Goal: Information Seeking & Learning: Get advice/opinions

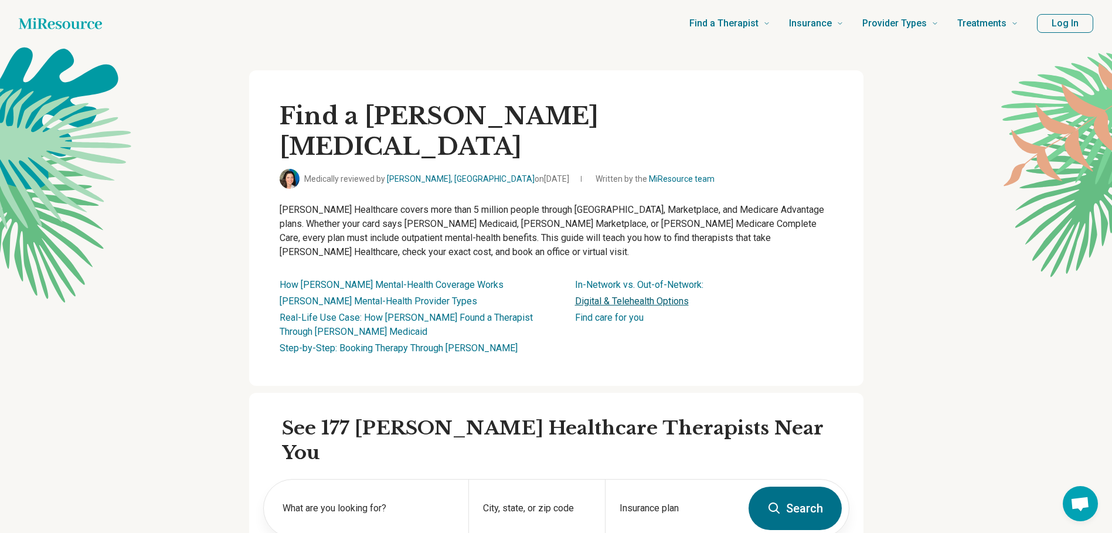
click at [626, 296] on link "Digital & Telehealth Options" at bounding box center [632, 301] width 114 height 11
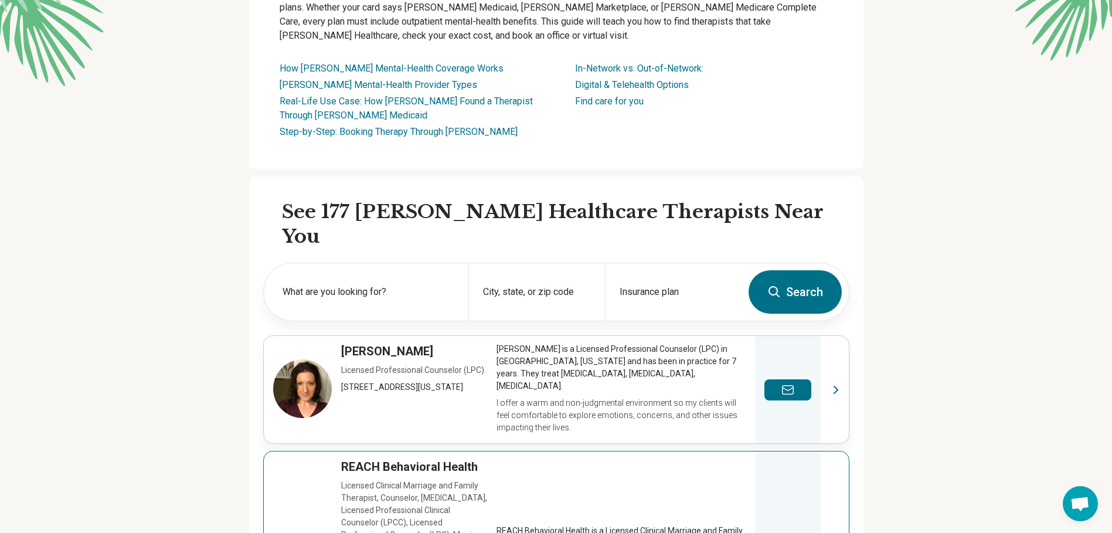
scroll to position [70, 0]
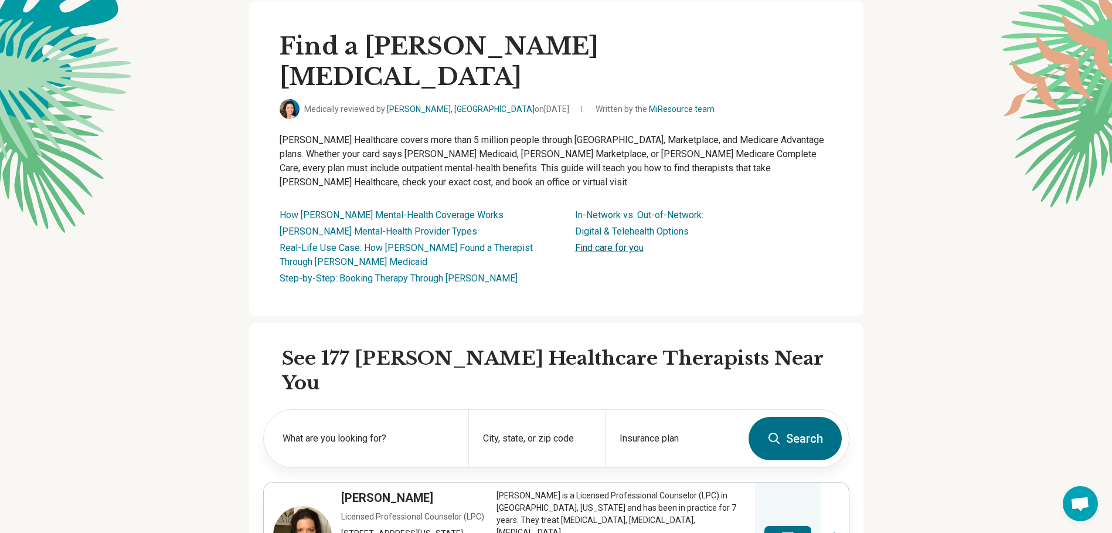
click at [632, 242] on link "Find care for you" at bounding box center [609, 247] width 69 height 11
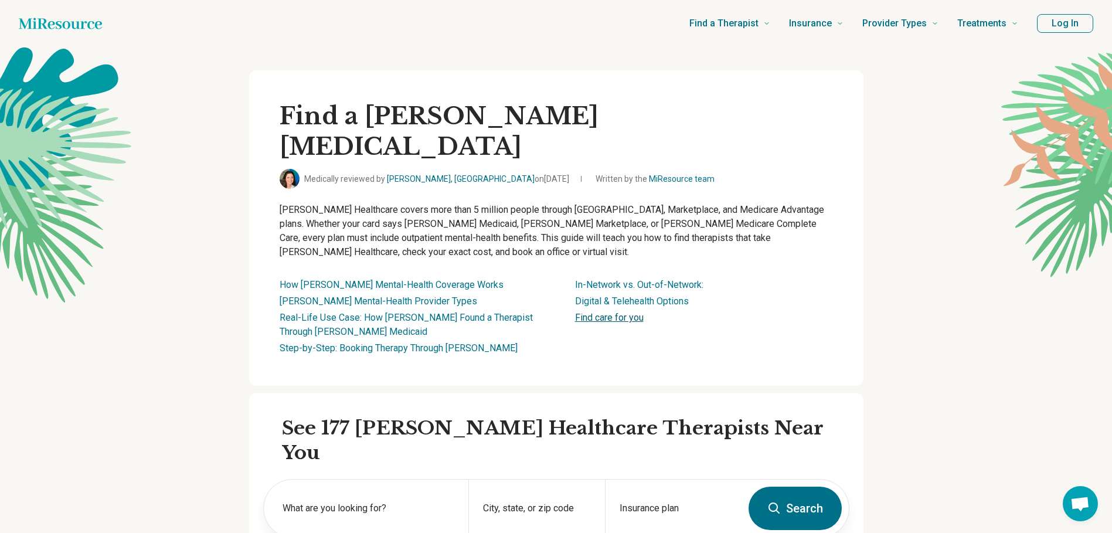
click at [611, 312] on link "Find care for you" at bounding box center [609, 317] width 69 height 11
click at [62, 22] on icon "Home page" at bounding box center [60, 23] width 83 height 23
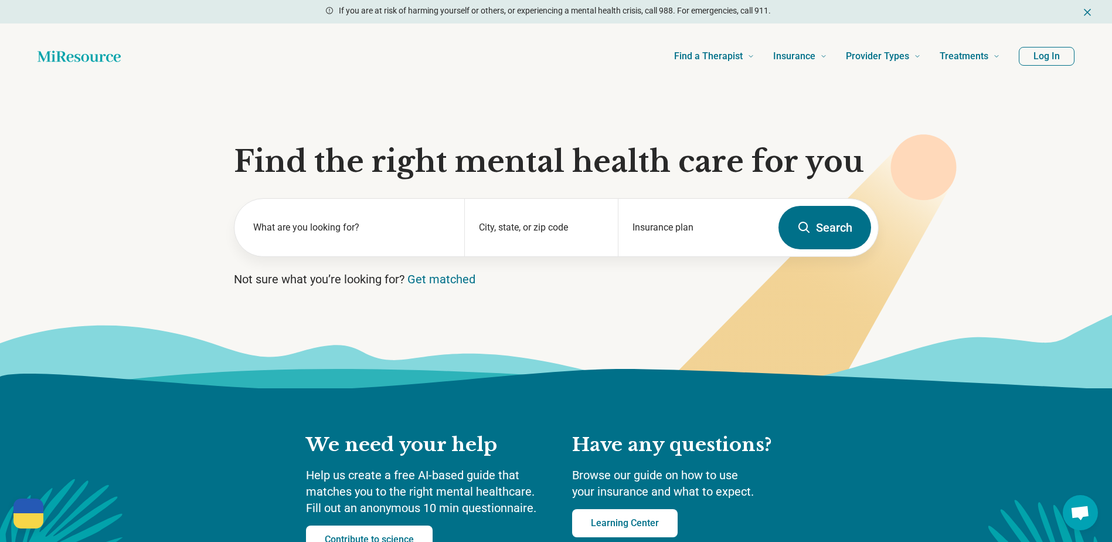
click at [329, 100] on section "Find the right mental health care for you What are you looking for? City, state…" at bounding box center [556, 238] width 1112 height 299
click at [357, 222] on label "What are you looking for?" at bounding box center [352, 227] width 198 height 14
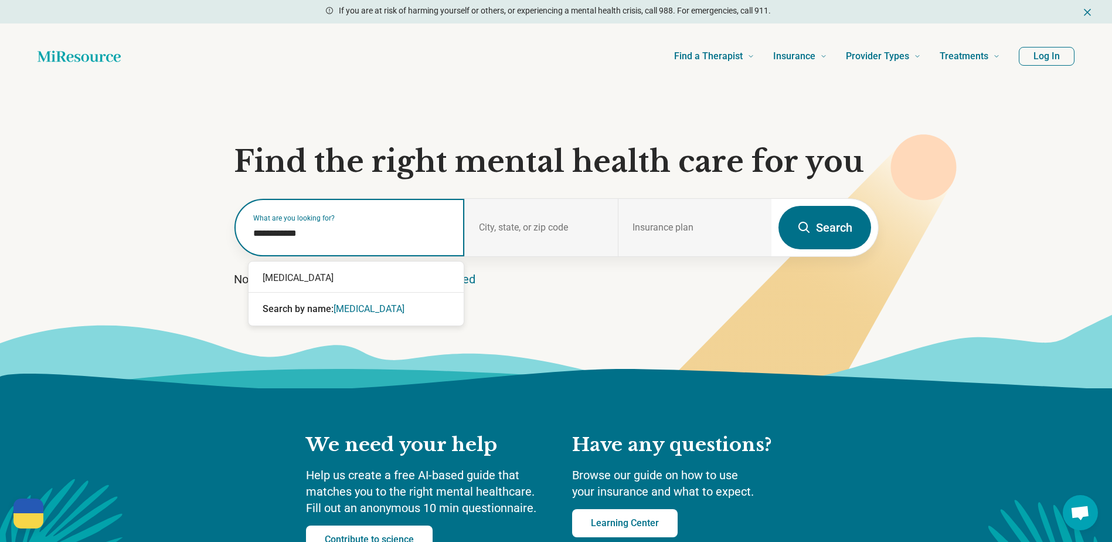
type input "**********"
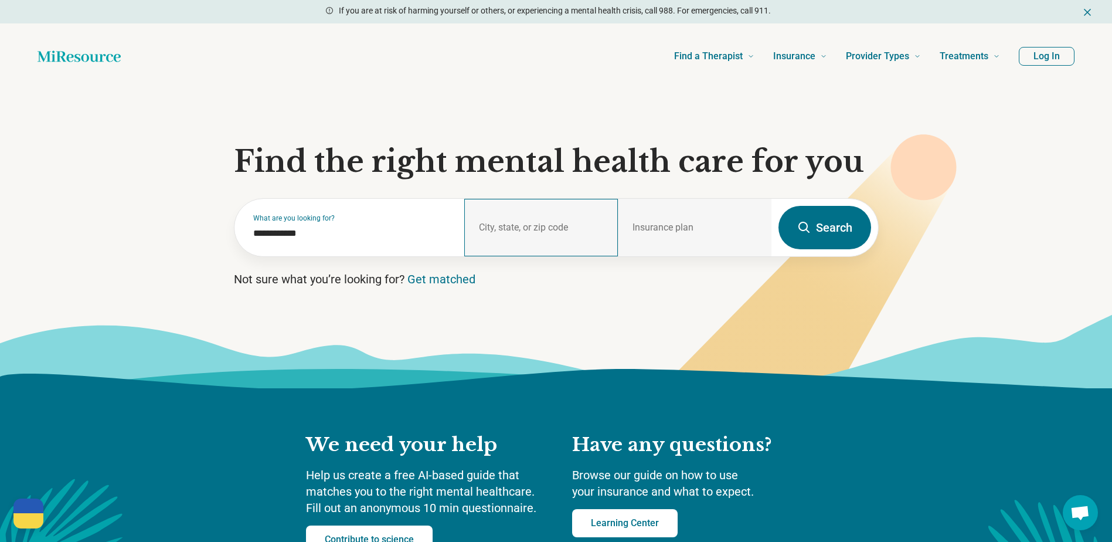
click at [579, 225] on div "City, state, or zip code" at bounding box center [541, 227] width 154 height 57
click at [700, 223] on div "Insurance plan" at bounding box center [695, 227] width 154 height 57
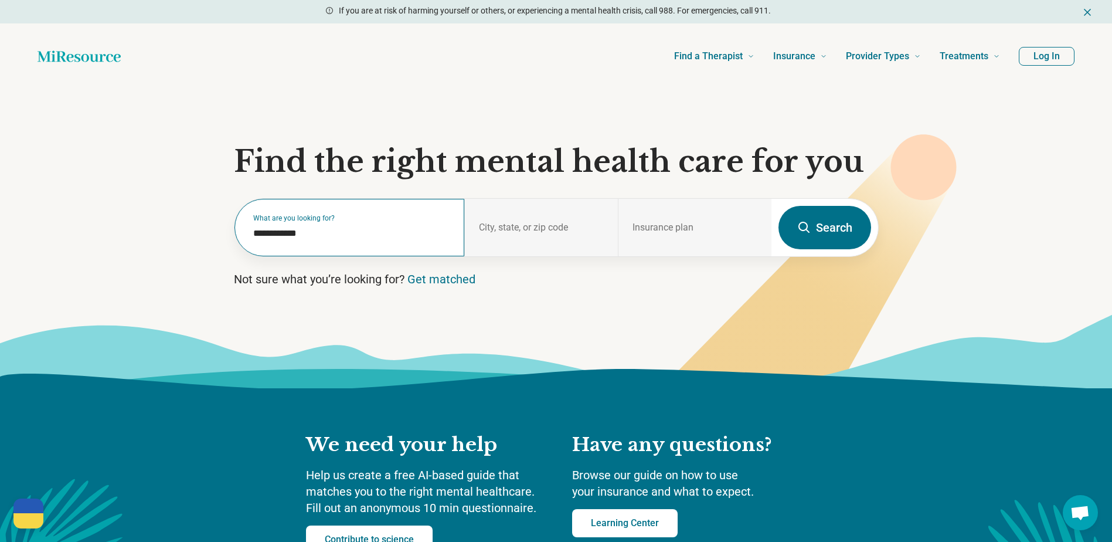
click at [327, 220] on label "What are you looking for?" at bounding box center [352, 218] width 198 height 7
drag, startPoint x: 324, startPoint y: 234, endPoint x: 200, endPoint y: 236, distance: 124.3
click at [198, 234] on section "**********" at bounding box center [556, 238] width 1112 height 299
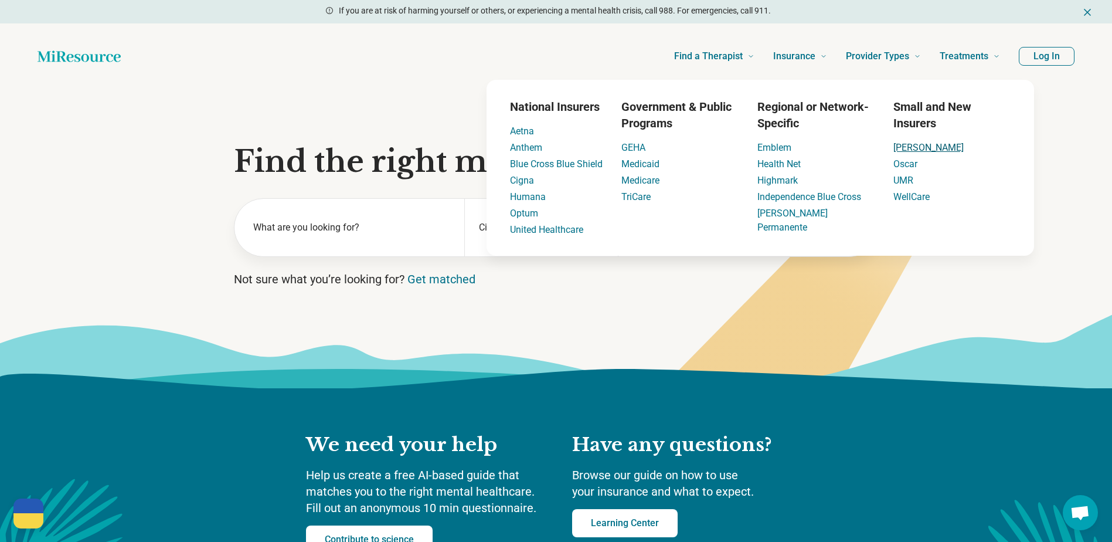
click at [910, 149] on link "[PERSON_NAME]" at bounding box center [929, 147] width 70 height 11
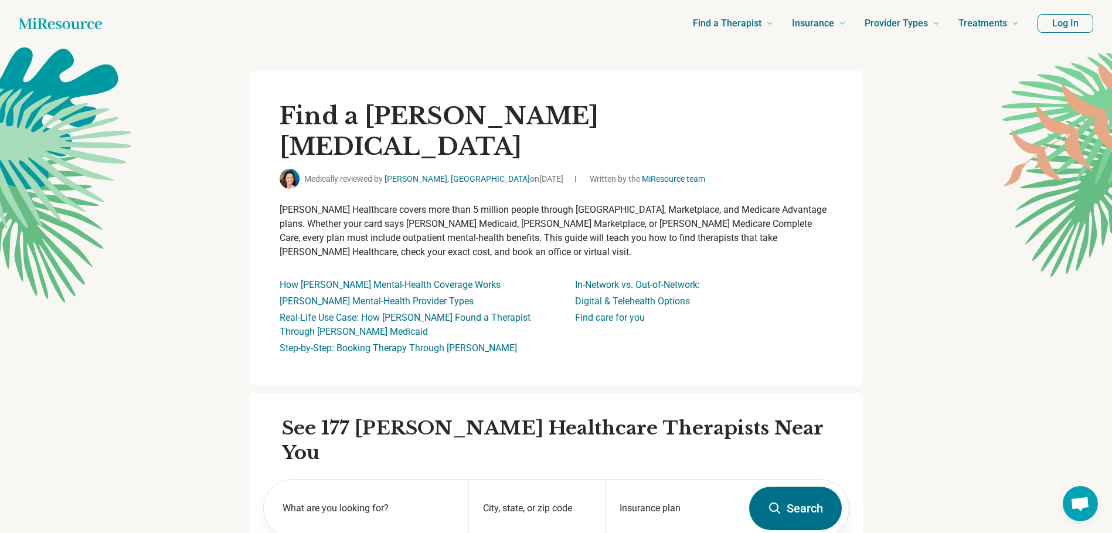
scroll to position [117, 0]
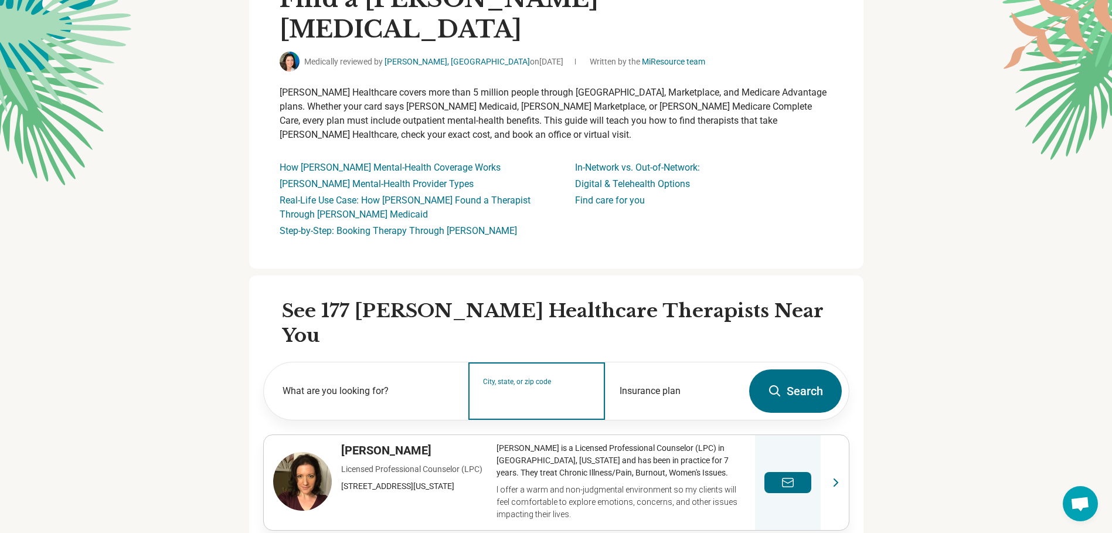
click at [558, 392] on input "City, state, or zip code" at bounding box center [537, 399] width 108 height 14
type input "********"
click at [749, 369] on button "Search" at bounding box center [795, 390] width 93 height 43
click at [533, 392] on input "City, state, or zip code" at bounding box center [537, 399] width 108 height 14
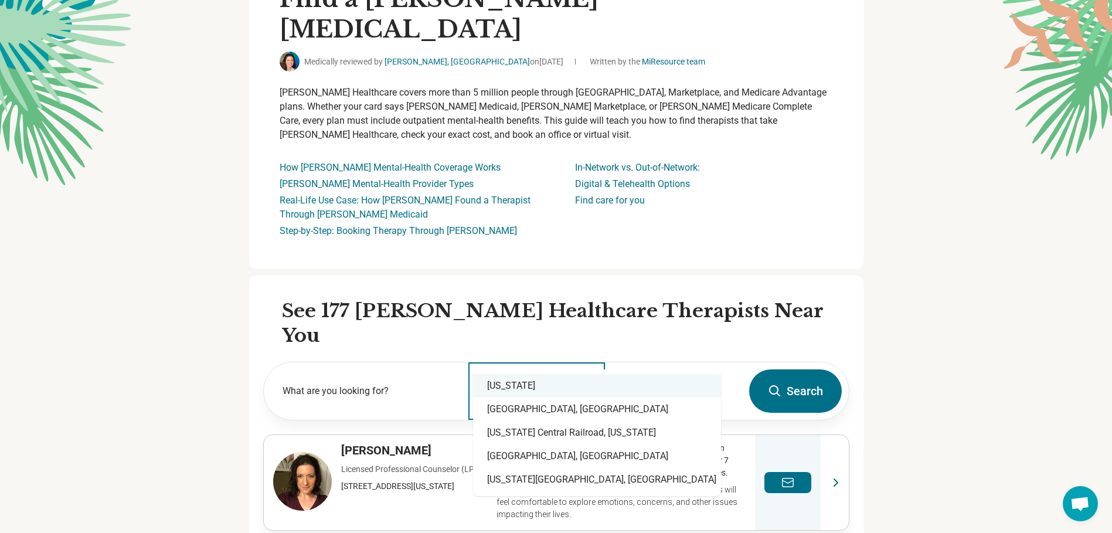
click at [506, 380] on div "[US_STATE]" at bounding box center [597, 385] width 248 height 23
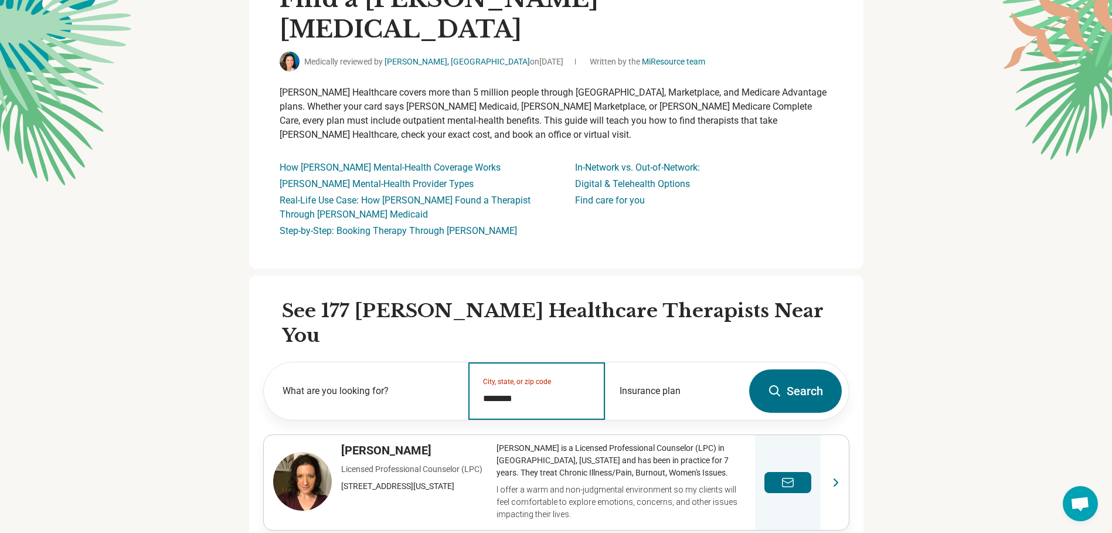
type input "********"
click at [789, 369] on button "Search" at bounding box center [795, 390] width 93 height 43
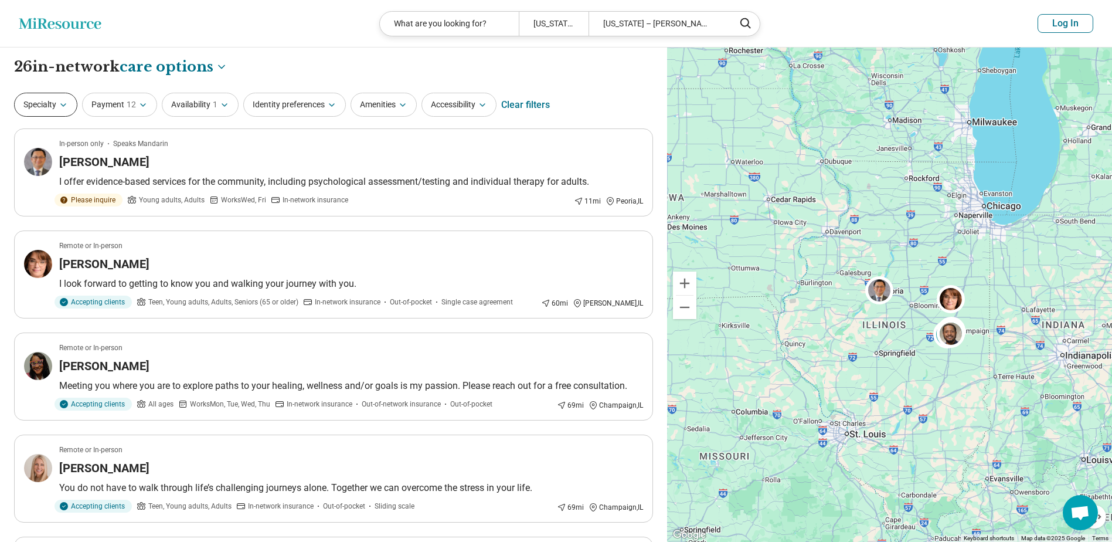
click at [59, 99] on button "Specialty" at bounding box center [45, 105] width 63 height 24
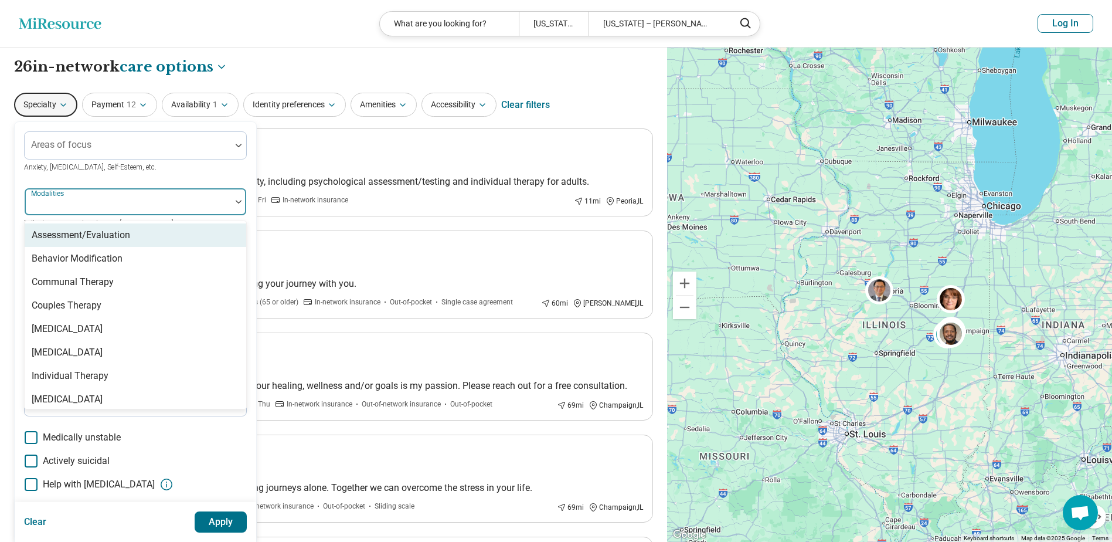
click at [236, 202] on img at bounding box center [239, 202] width 6 height 4
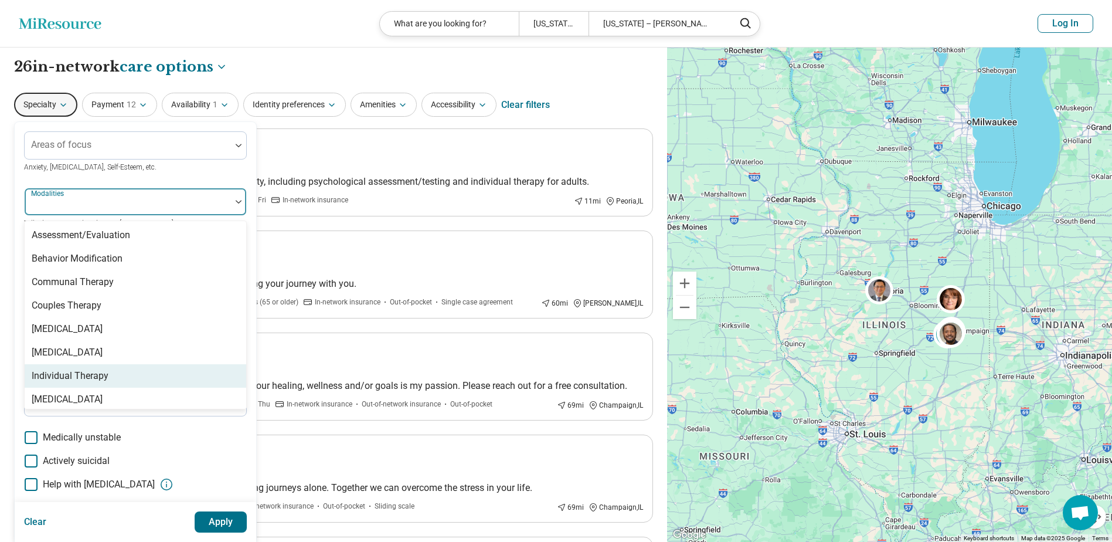
scroll to position [5, 0]
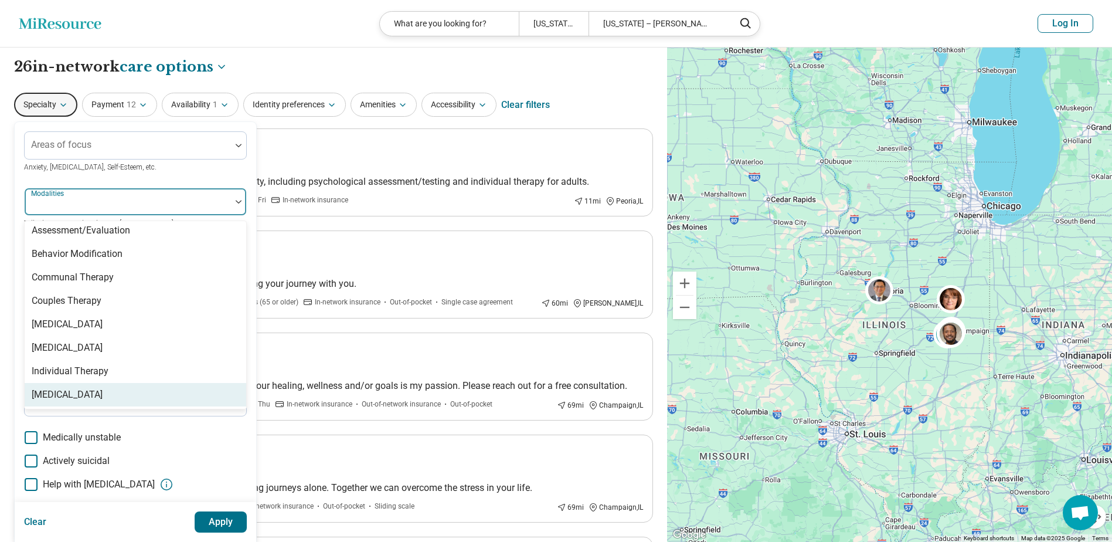
click at [103, 392] on div "[MEDICAL_DATA]" at bounding box center [67, 395] width 71 height 14
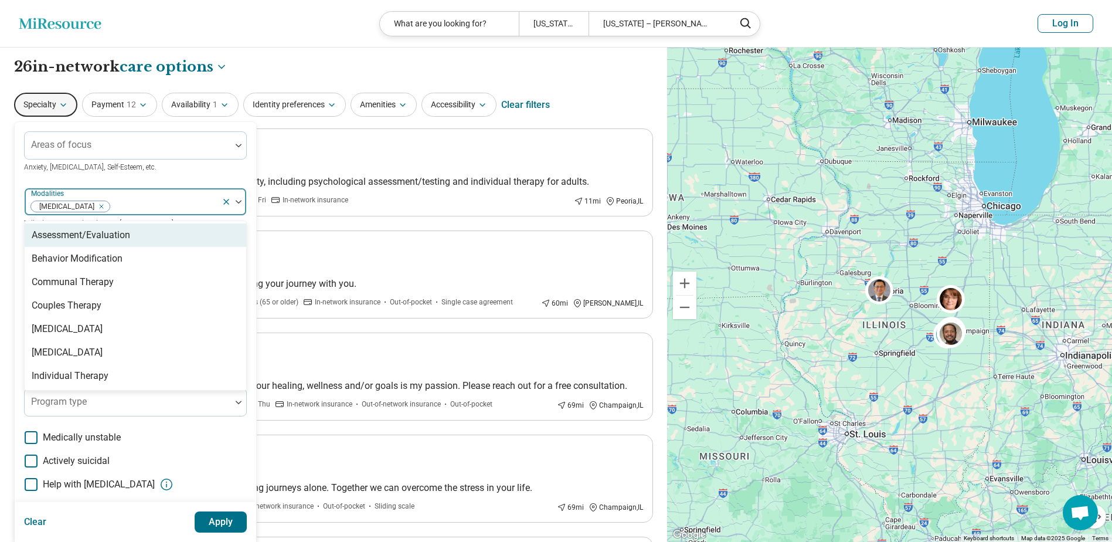
scroll to position [0, 0]
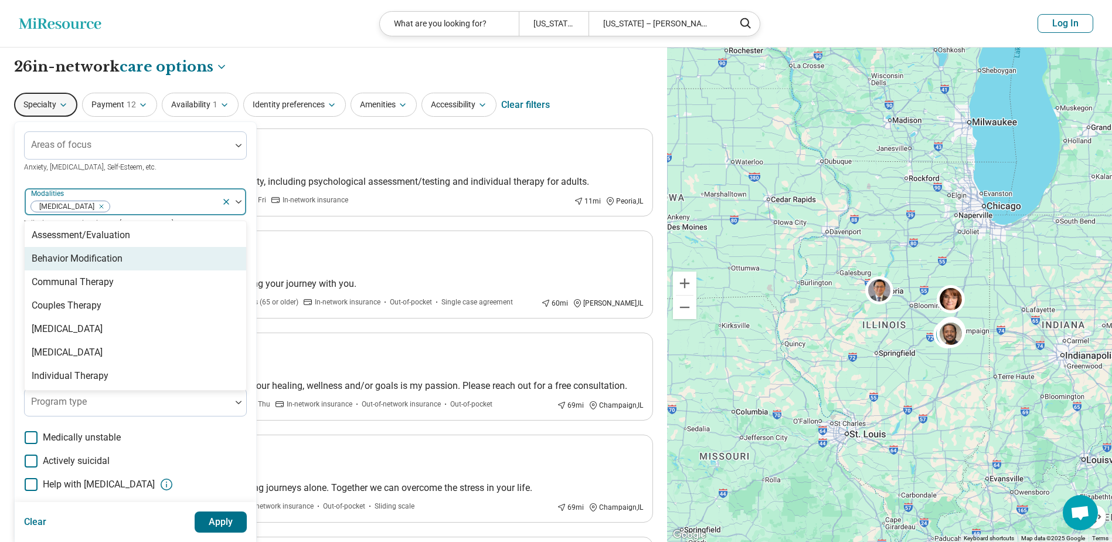
click at [121, 177] on div "Areas of focus Anxiety, [MEDICAL_DATA], Self-Esteem, etc. option [MEDICAL_DATA]…" at bounding box center [135, 360] width 223 height 459
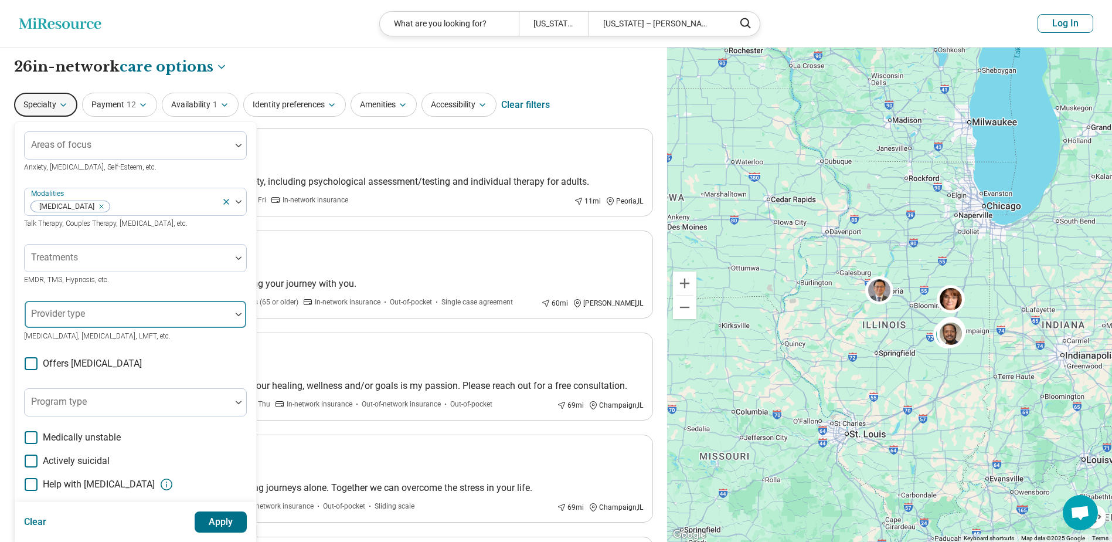
click at [233, 317] on div at bounding box center [238, 314] width 15 height 27
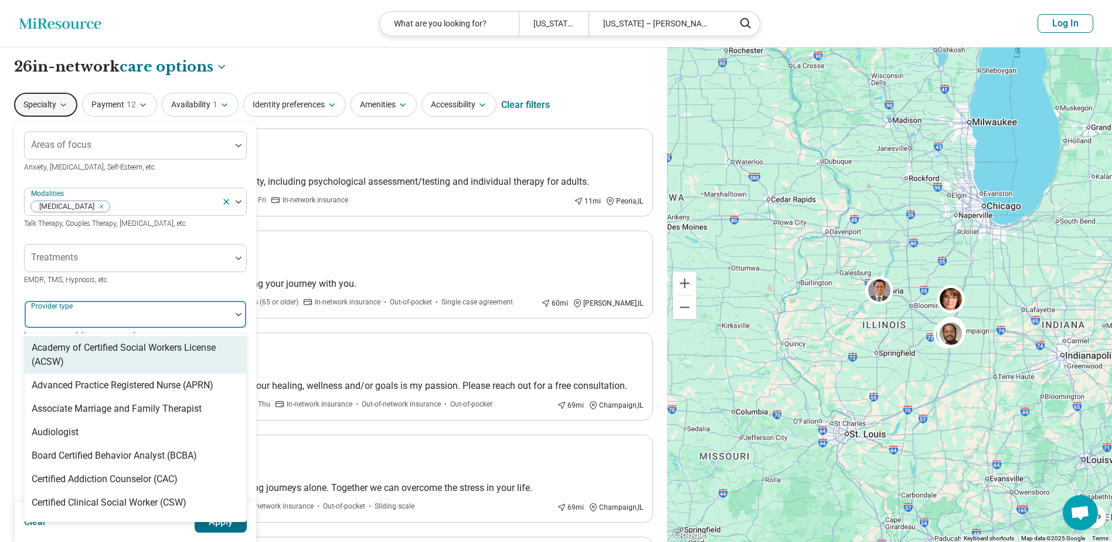
click at [205, 291] on div "Areas of focus Anxiety, [MEDICAL_DATA], Self-Esteem, etc. Modalities [MEDICAL_D…" at bounding box center [135, 360] width 223 height 459
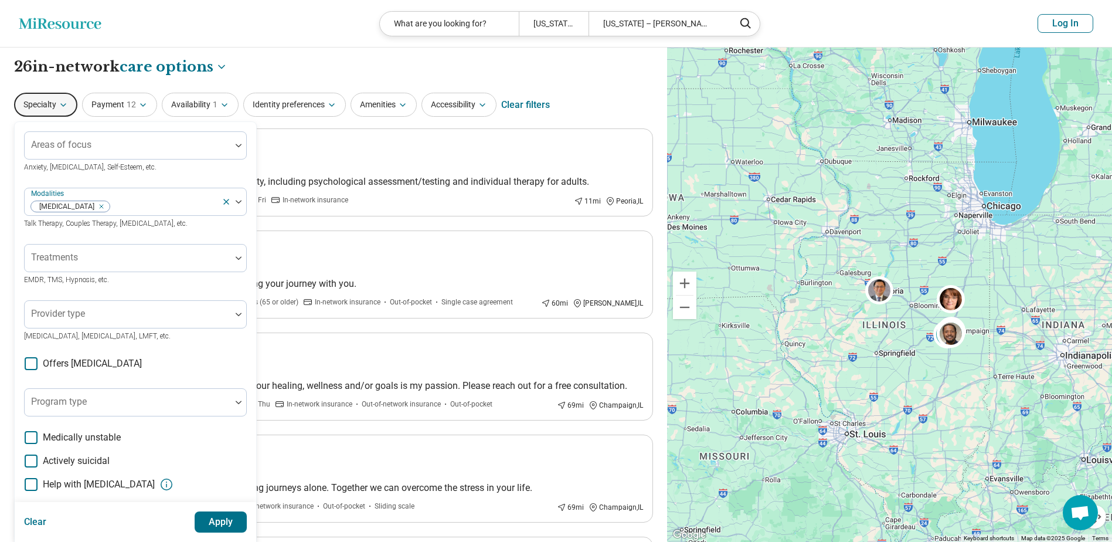
click at [29, 364] on icon at bounding box center [31, 363] width 13 height 13
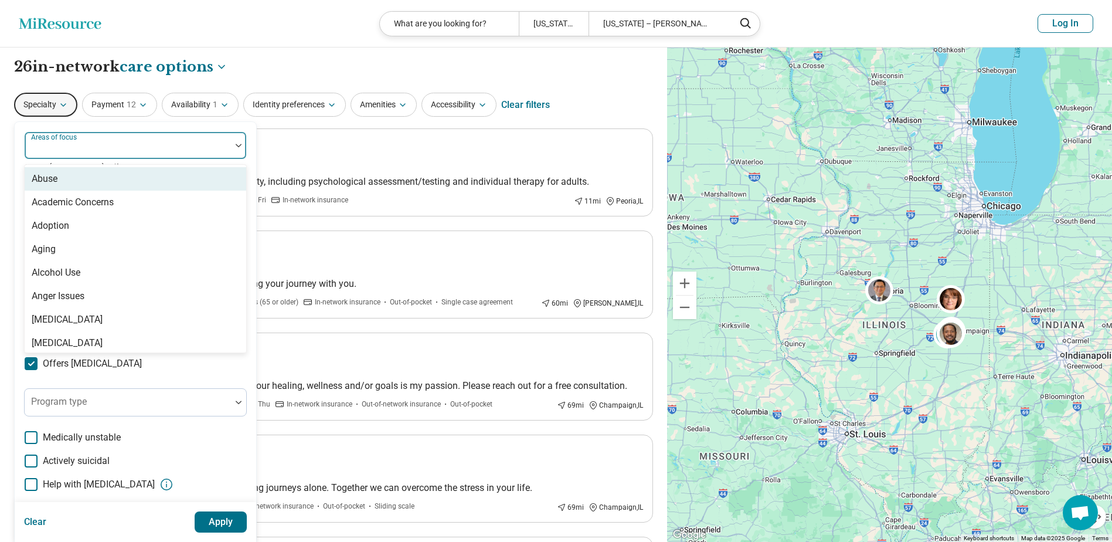
click at [238, 146] on img at bounding box center [239, 146] width 6 height 4
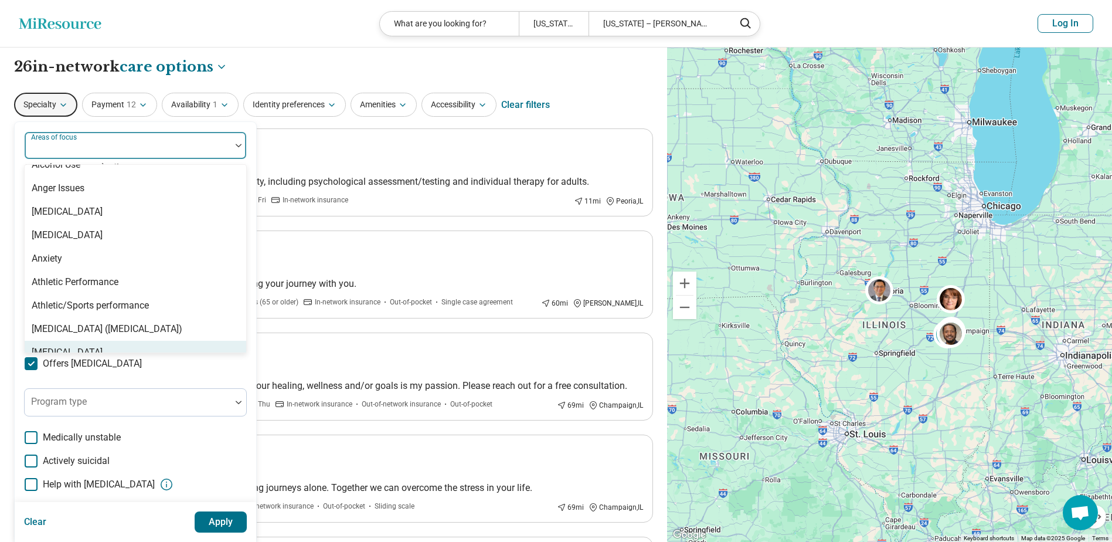
scroll to position [59, 0]
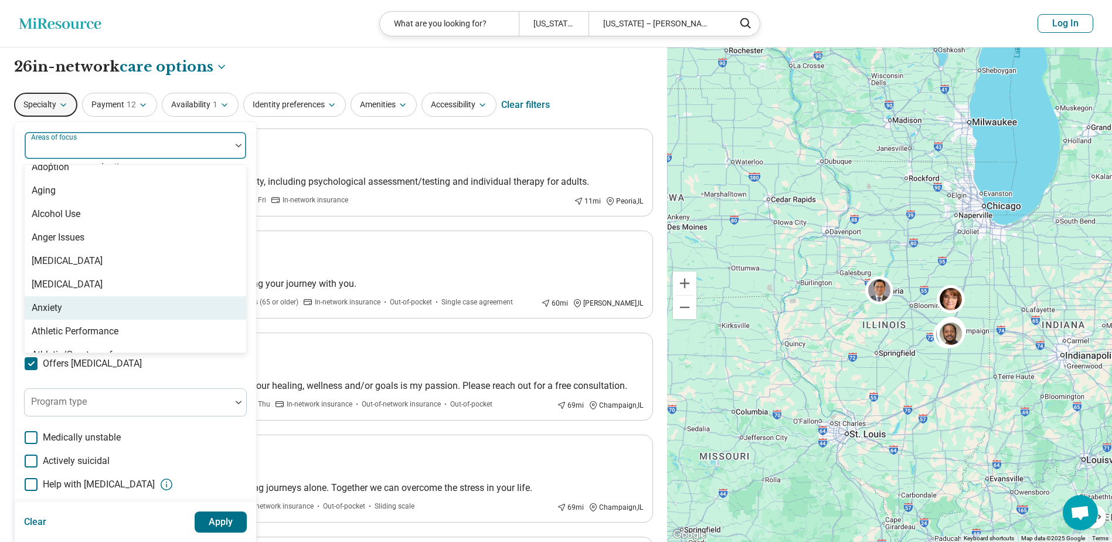
click at [64, 306] on div "Anxiety" at bounding box center [136, 307] width 222 height 23
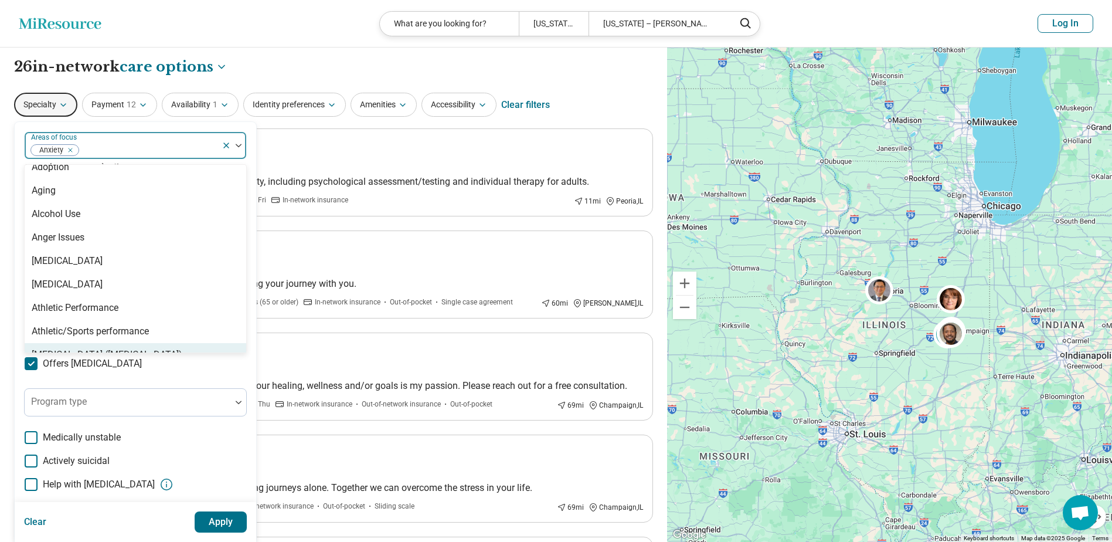
click at [239, 524] on button "Apply" at bounding box center [221, 521] width 53 height 21
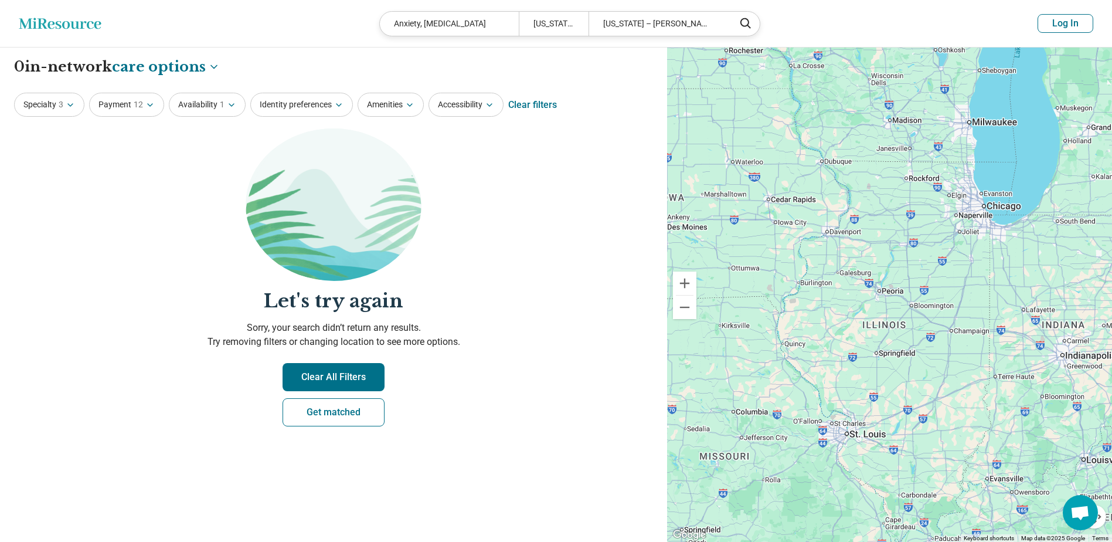
click at [357, 379] on button "Clear All Filters" at bounding box center [334, 377] width 102 height 28
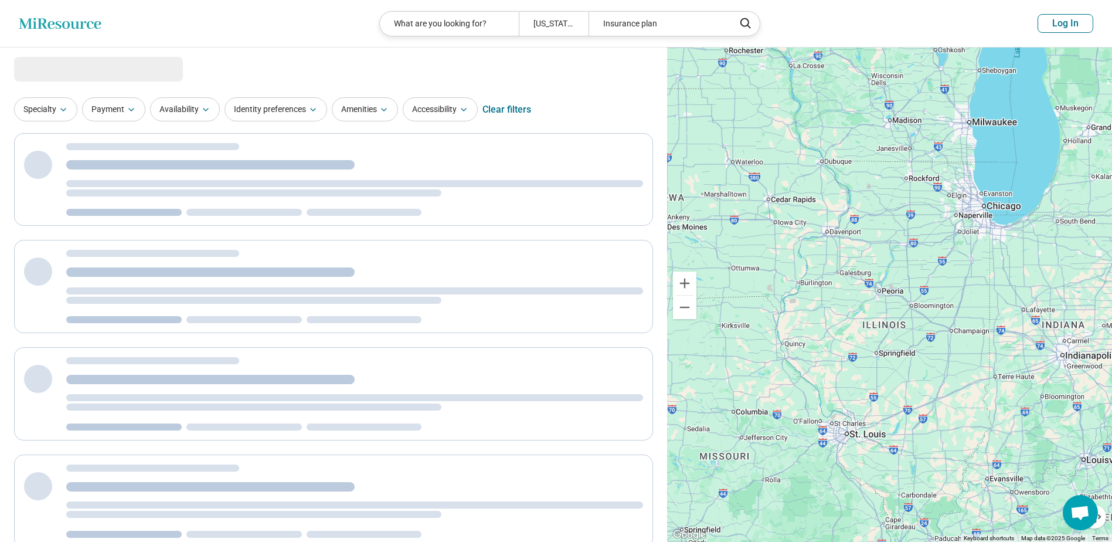
select select "***"
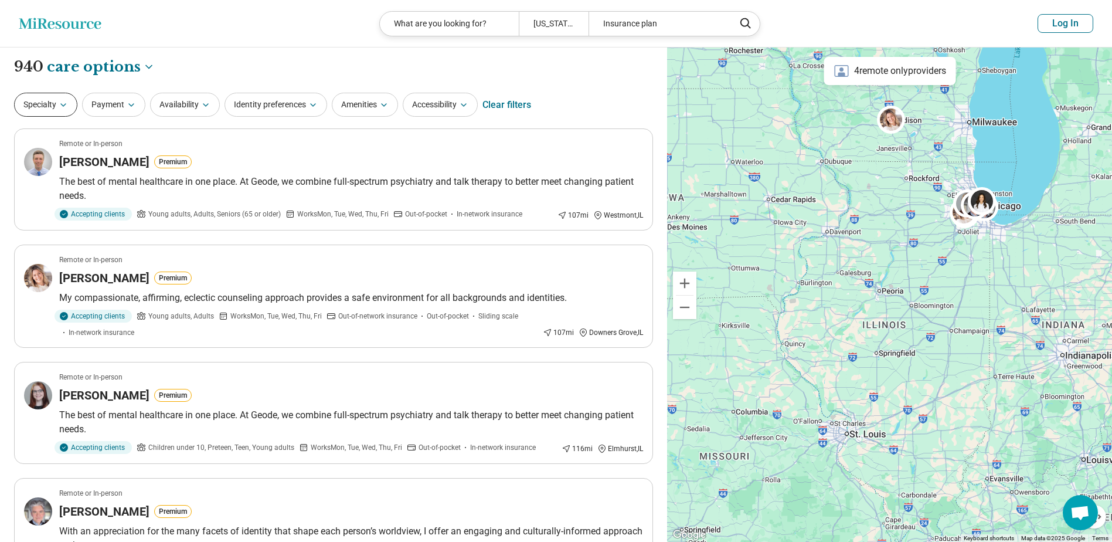
click at [59, 104] on icon "button" at bounding box center [63, 104] width 9 height 9
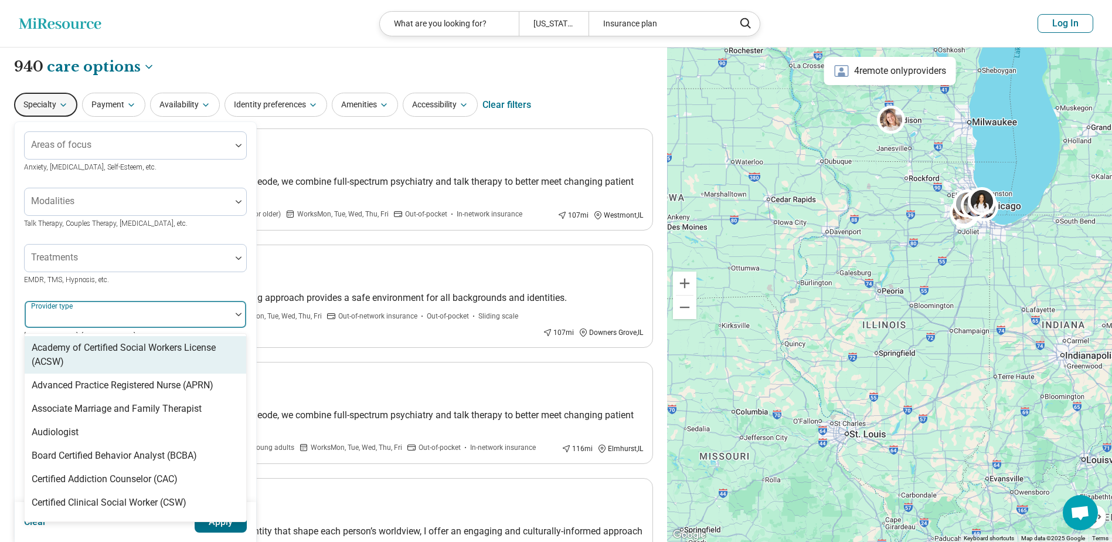
click at [230, 314] on div at bounding box center [128, 314] width 206 height 26
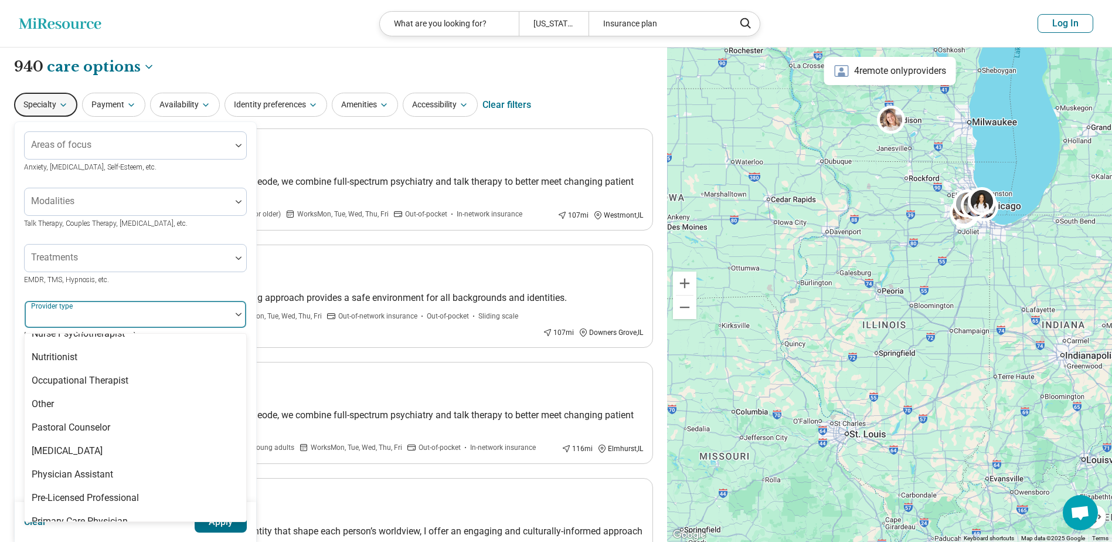
scroll to position [1466, 0]
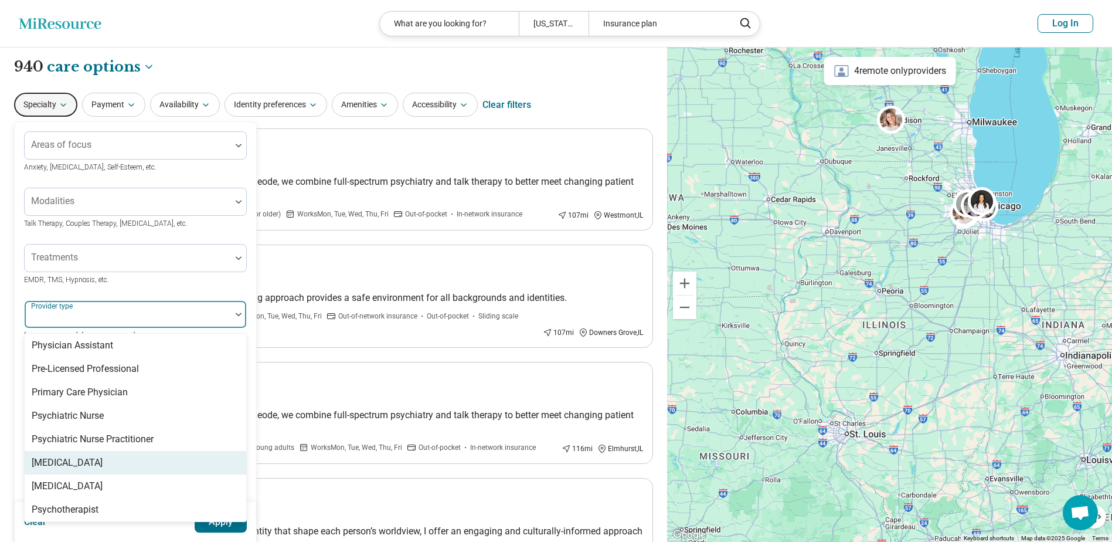
click at [160, 451] on div "[MEDICAL_DATA]" at bounding box center [136, 462] width 222 height 23
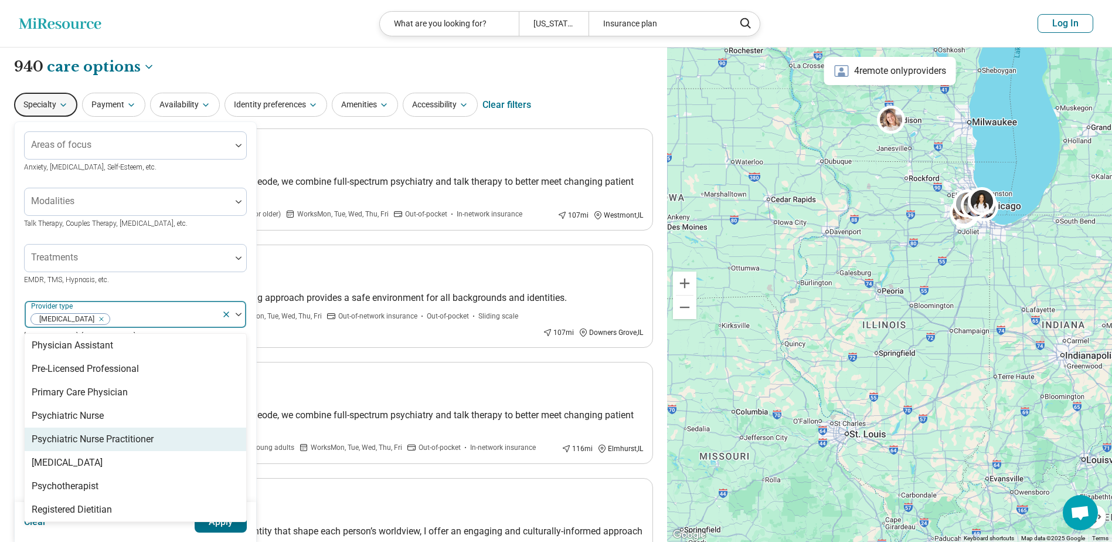
click at [160, 428] on div "Psychiatric Nurse Practitioner" at bounding box center [136, 439] width 222 height 23
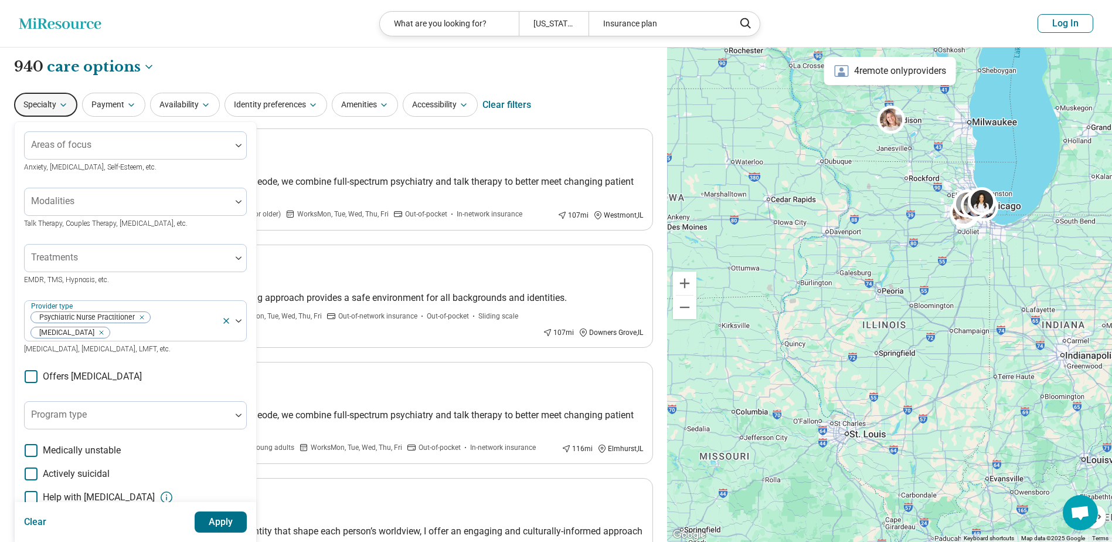
click at [591, 97] on div "Specialty Areas of focus Anxiety, [MEDICAL_DATA], Self-Esteem, etc. Modalities …" at bounding box center [333, 105] width 639 height 28
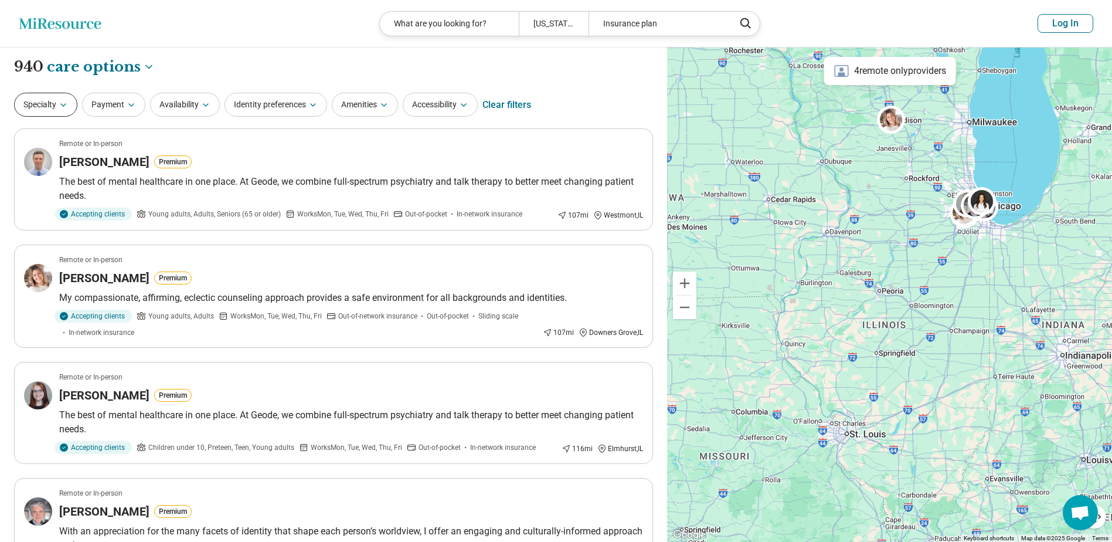
click at [65, 105] on icon "button" at bounding box center [63, 105] width 5 height 2
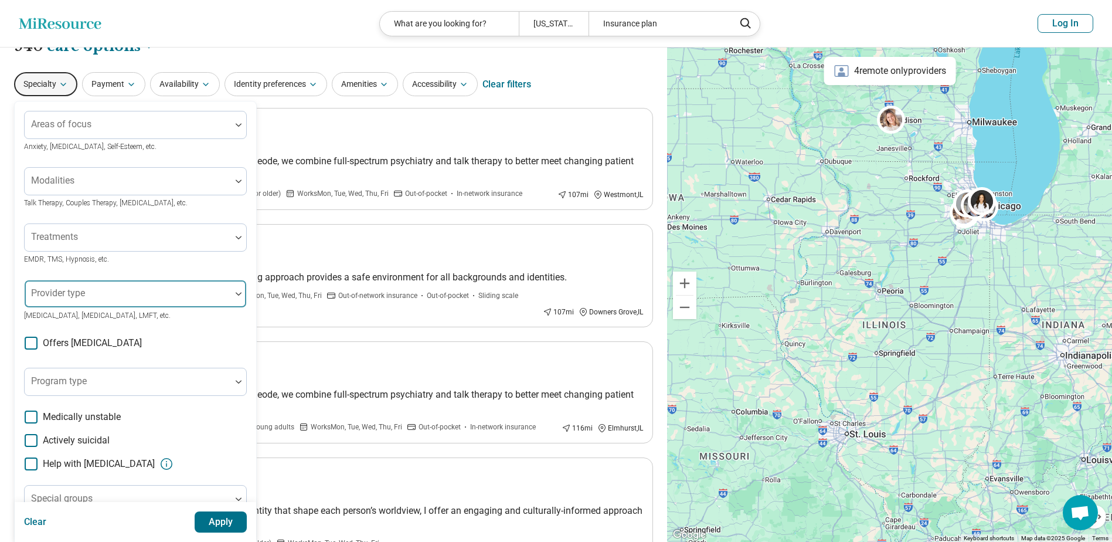
scroll to position [0, 0]
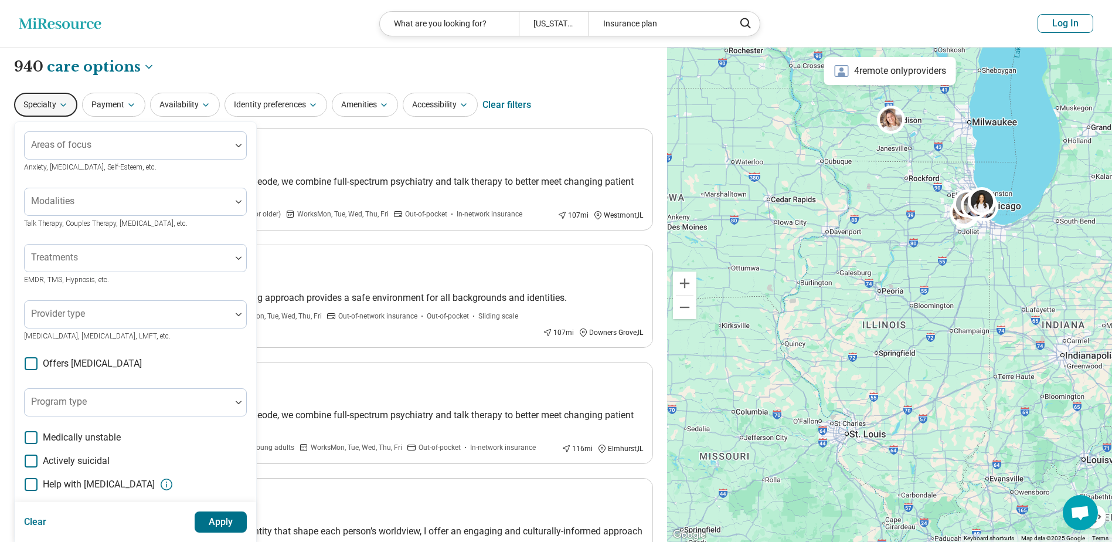
click at [69, 107] on button "Specialty" at bounding box center [45, 105] width 63 height 24
click at [47, 104] on button "Specialty" at bounding box center [45, 105] width 63 height 24
click at [65, 102] on icon "button" at bounding box center [63, 104] width 9 height 9
click at [205, 105] on icon "button" at bounding box center [205, 104] width 9 height 9
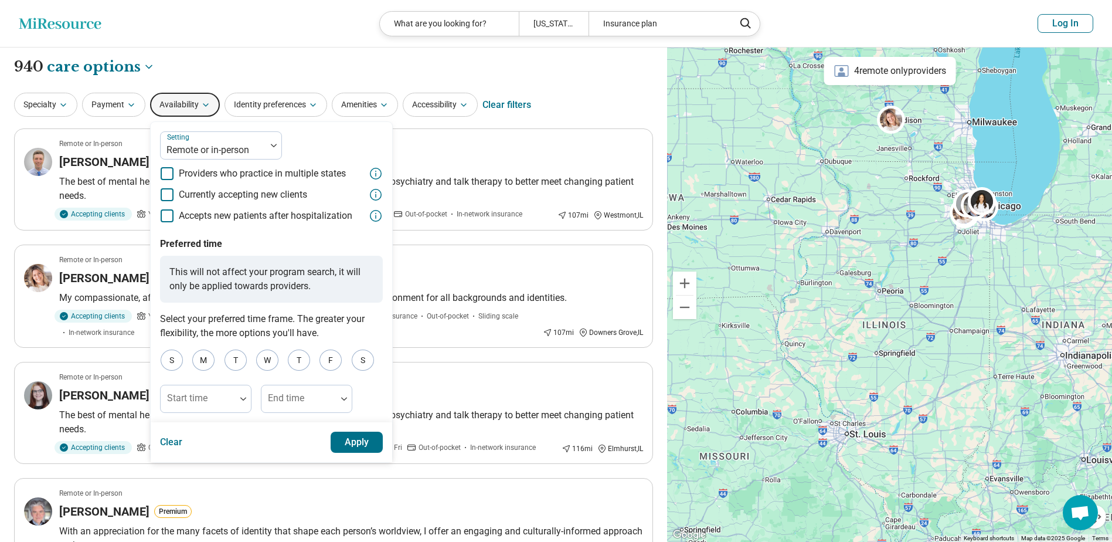
click at [167, 195] on icon at bounding box center [167, 194] width 13 height 13
click at [360, 445] on button "Apply" at bounding box center [357, 442] width 53 height 21
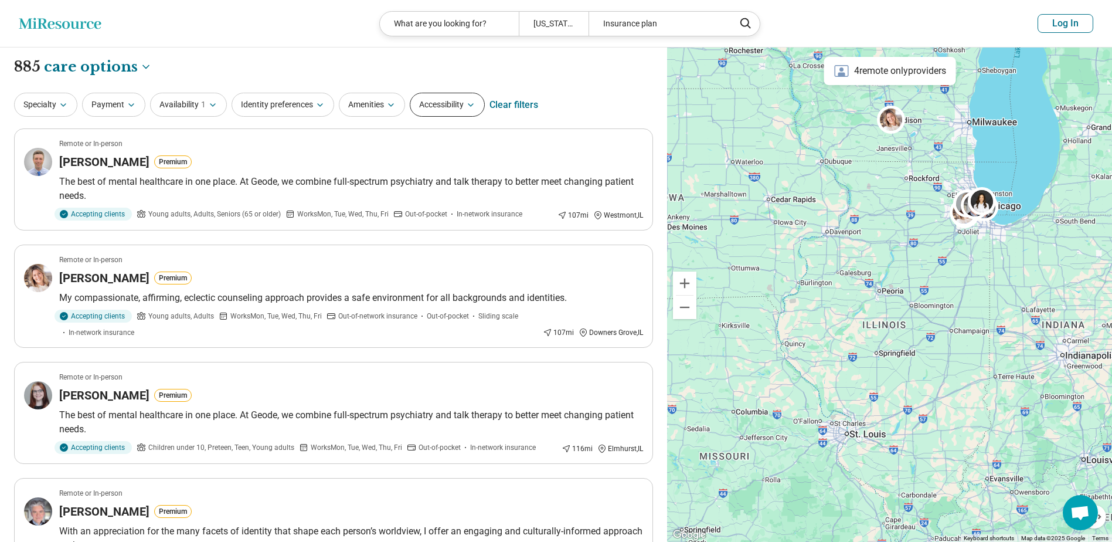
click at [455, 104] on button "Accessibility" at bounding box center [447, 105] width 75 height 24
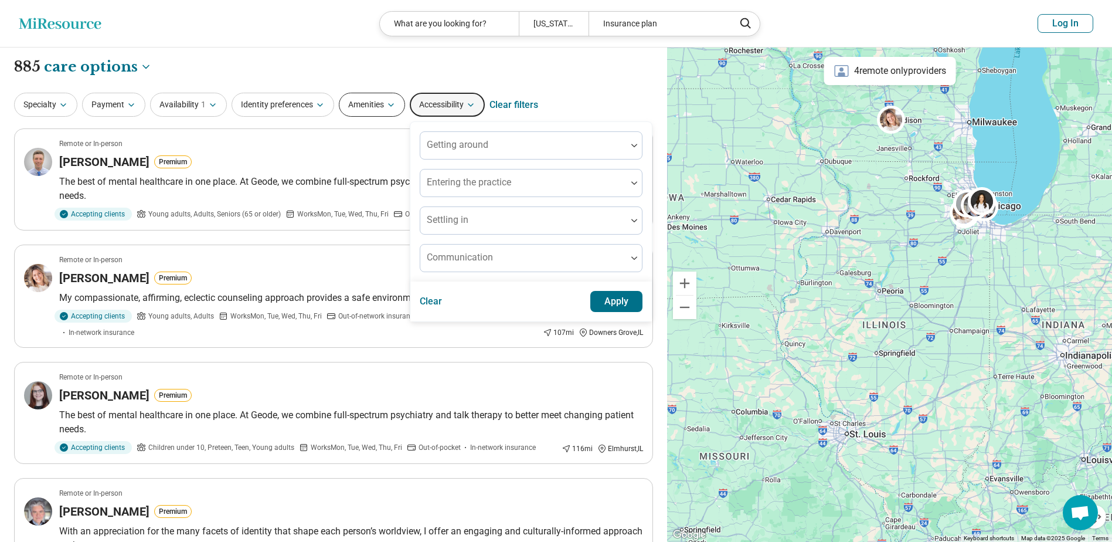
click at [372, 104] on button "Amenities" at bounding box center [372, 105] width 66 height 24
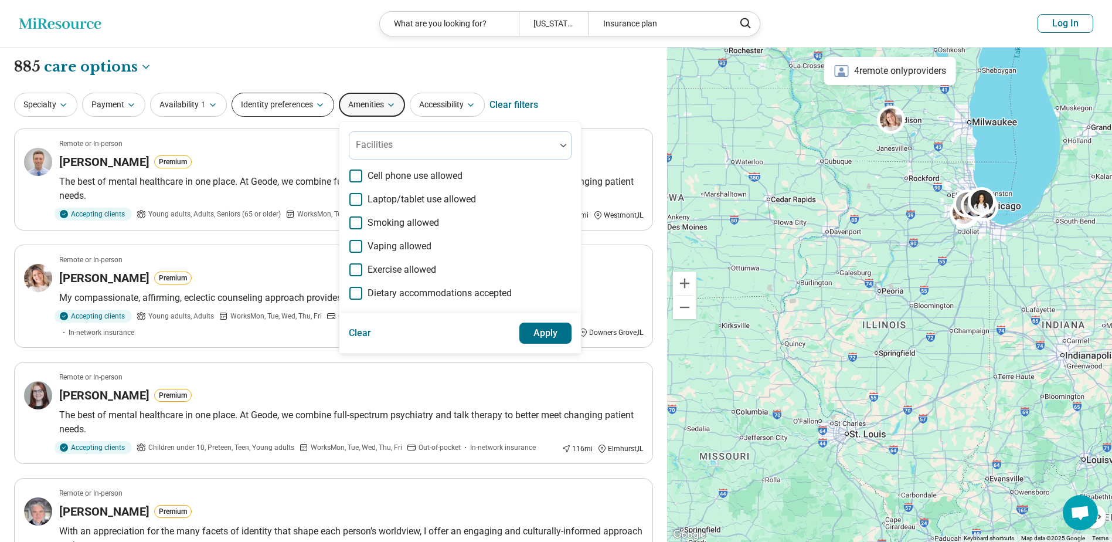
click at [320, 106] on icon "button" at bounding box center [320, 105] width 5 height 2
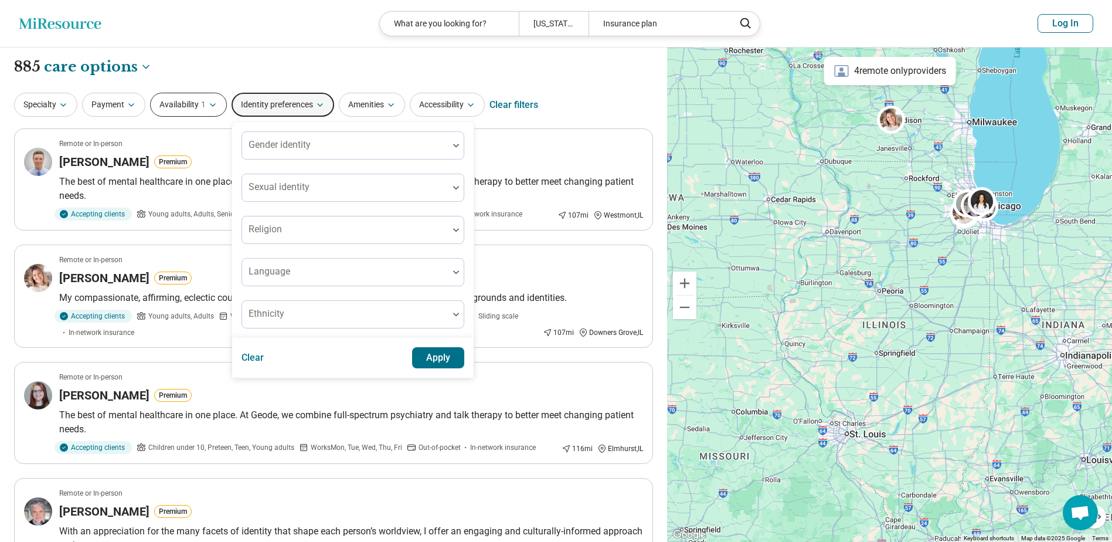
click at [198, 110] on button "Availability 1" at bounding box center [188, 105] width 77 height 24
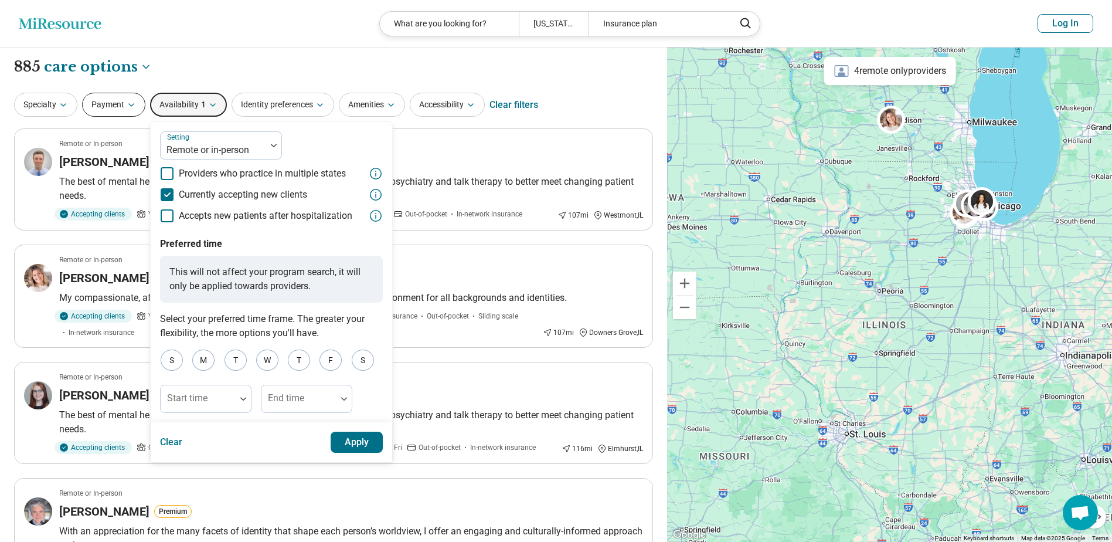
click at [115, 110] on button "Payment" at bounding box center [113, 105] width 63 height 24
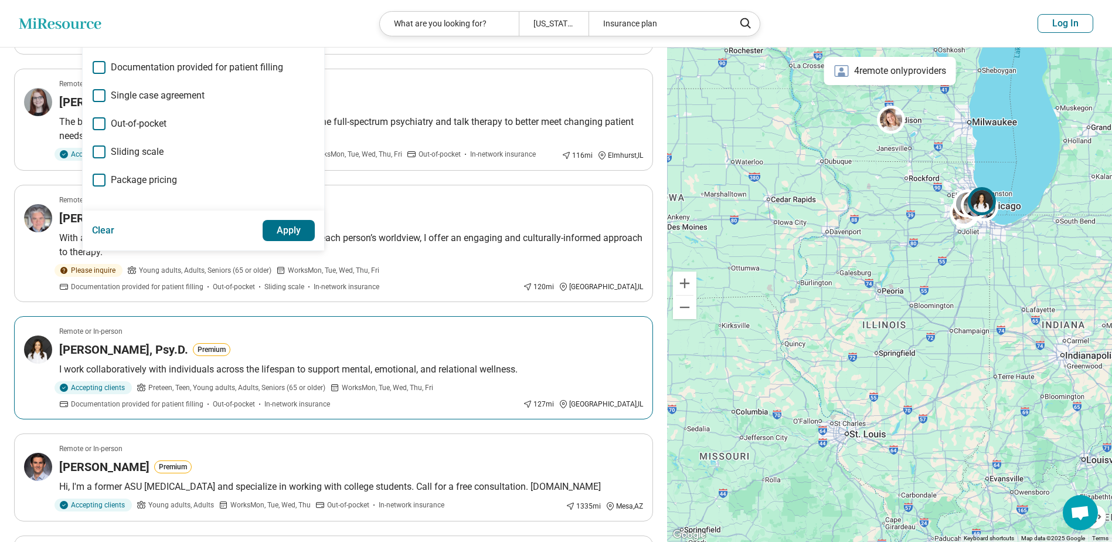
scroll to position [117, 0]
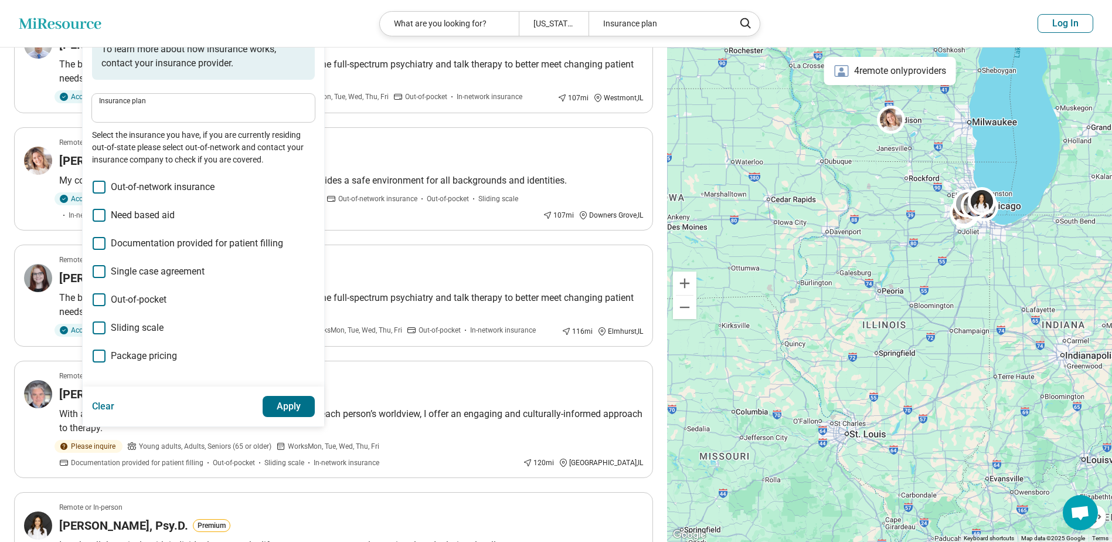
click at [285, 408] on button "Apply" at bounding box center [289, 406] width 53 height 21
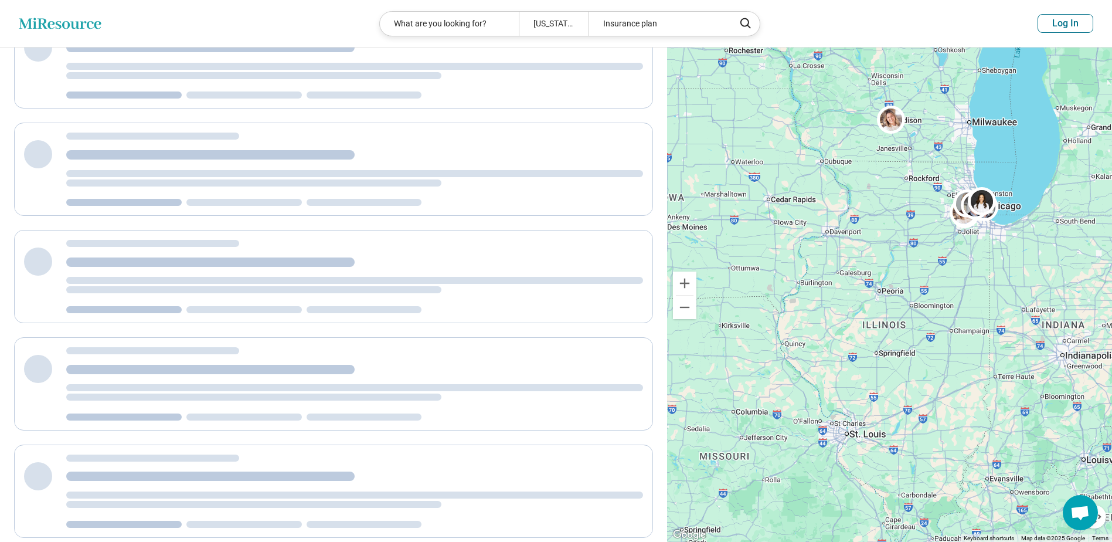
scroll to position [0, 0]
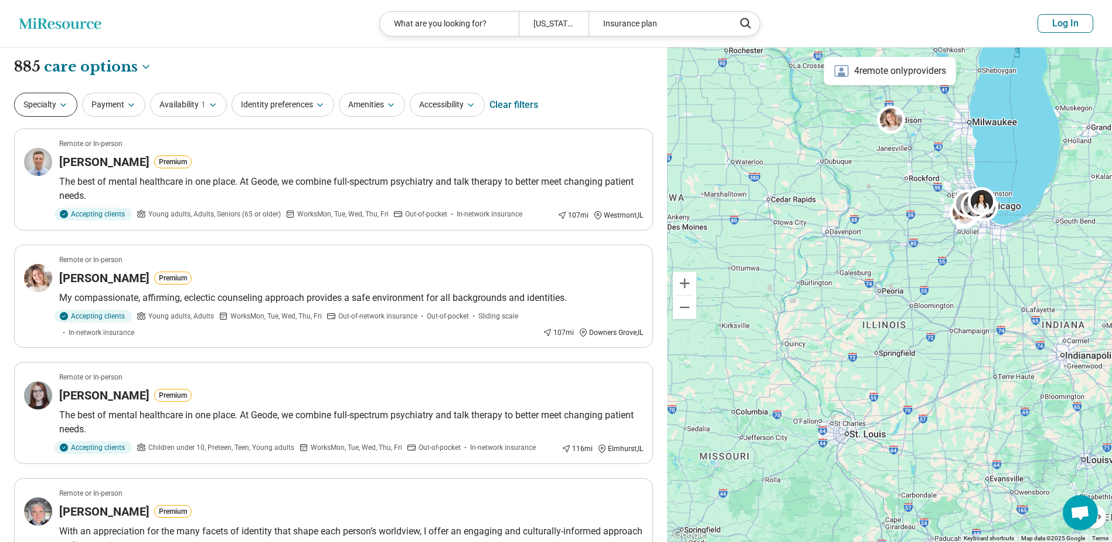
click at [63, 109] on icon "button" at bounding box center [63, 104] width 9 height 9
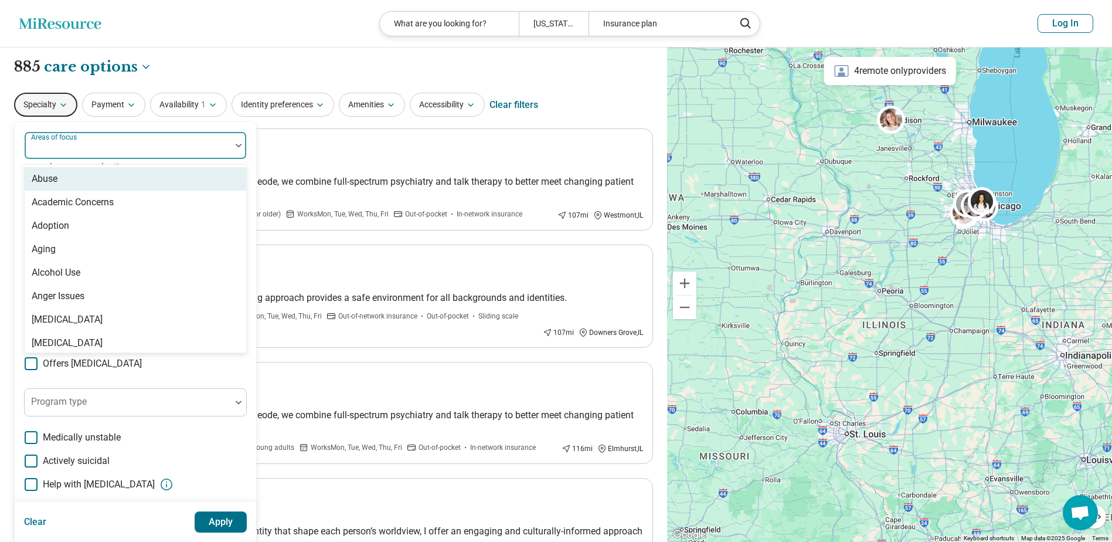
click at [243, 144] on div at bounding box center [238, 146] width 15 height 4
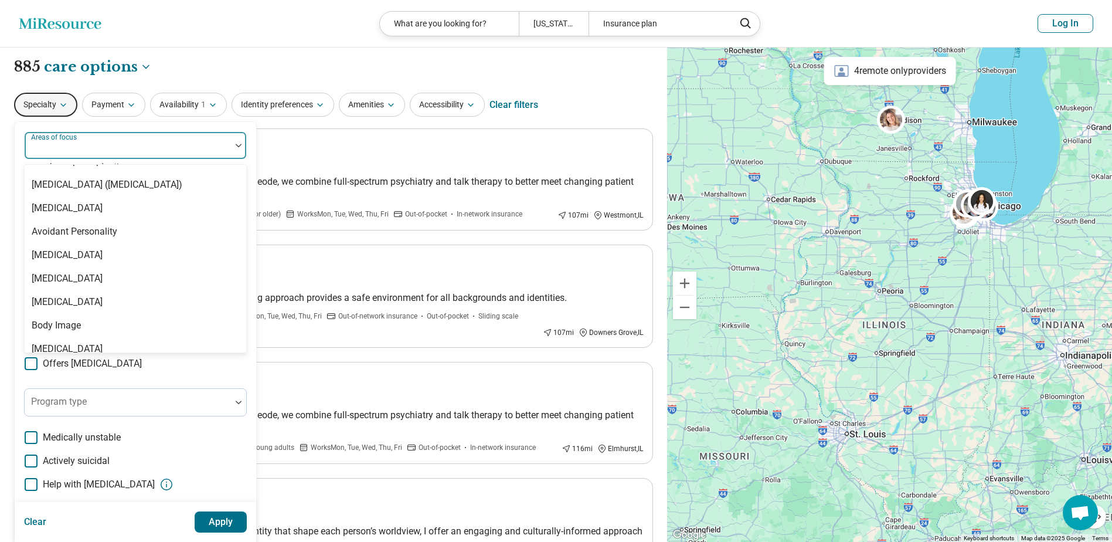
scroll to position [117, 0]
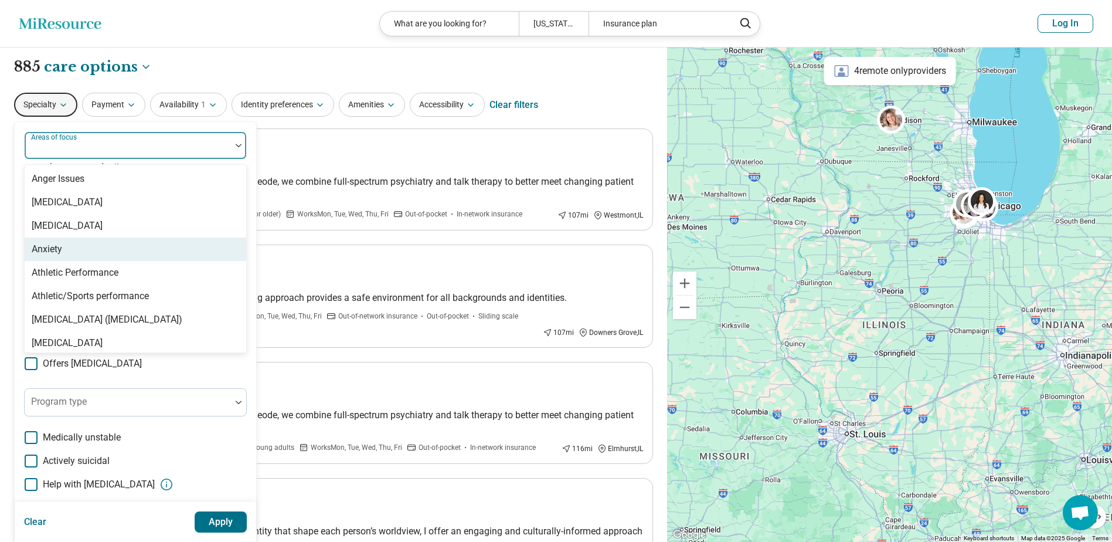
click at [171, 256] on div "Anxiety" at bounding box center [136, 249] width 222 height 23
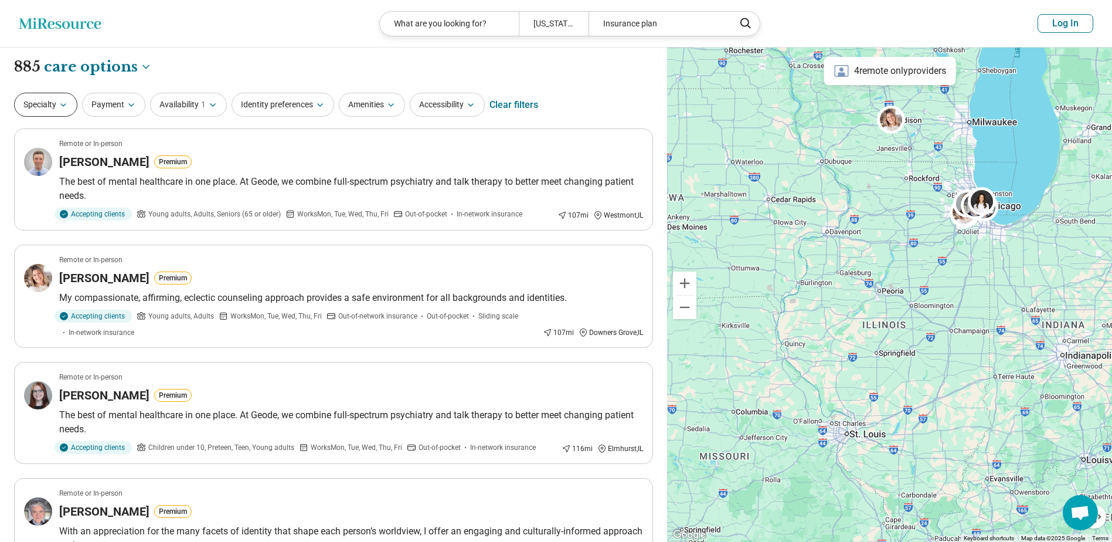
click at [52, 110] on button "Specialty" at bounding box center [45, 105] width 63 height 24
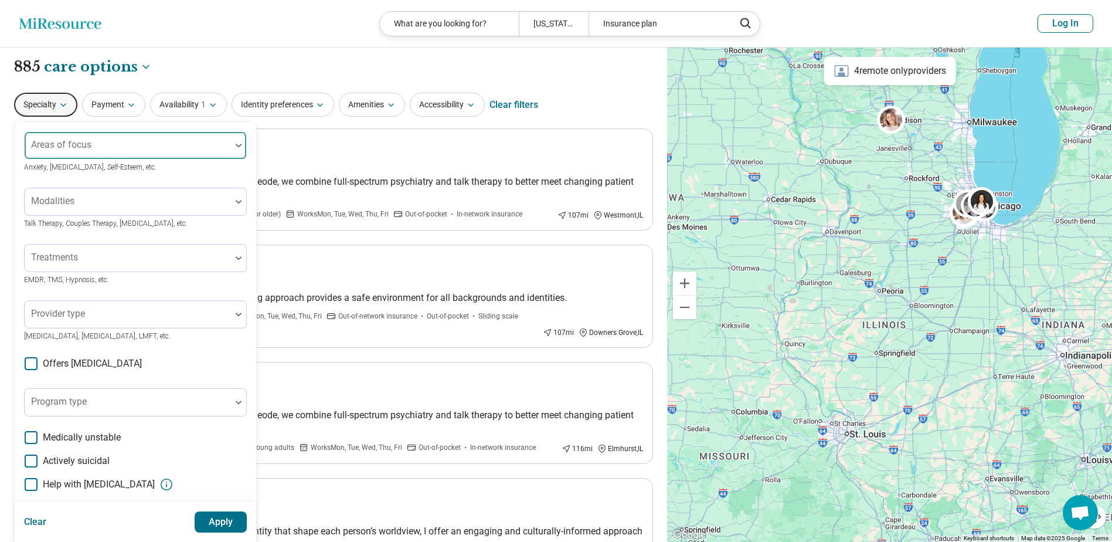
click at [240, 147] on img at bounding box center [239, 146] width 6 height 4
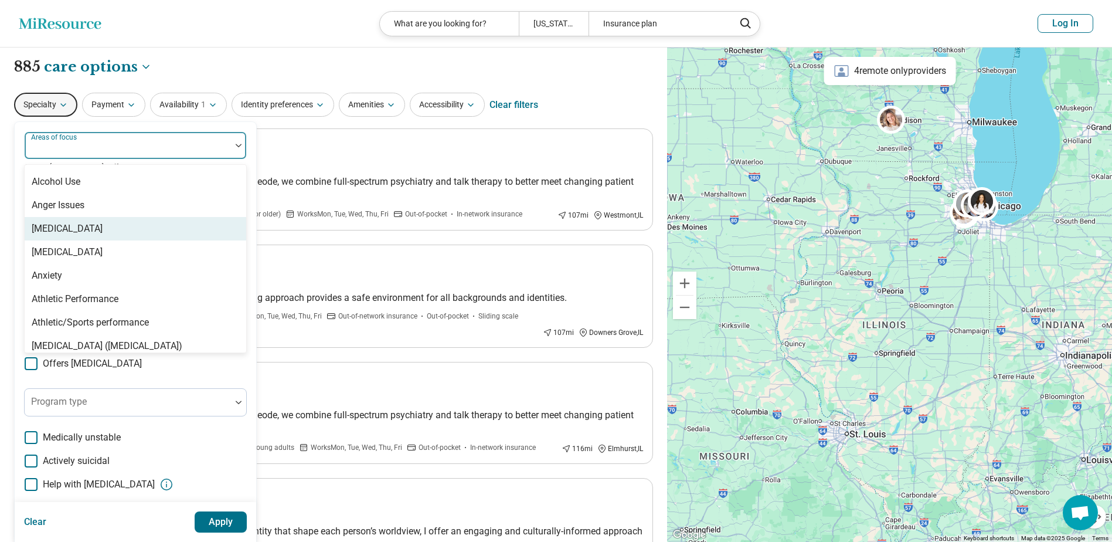
scroll to position [176, 0]
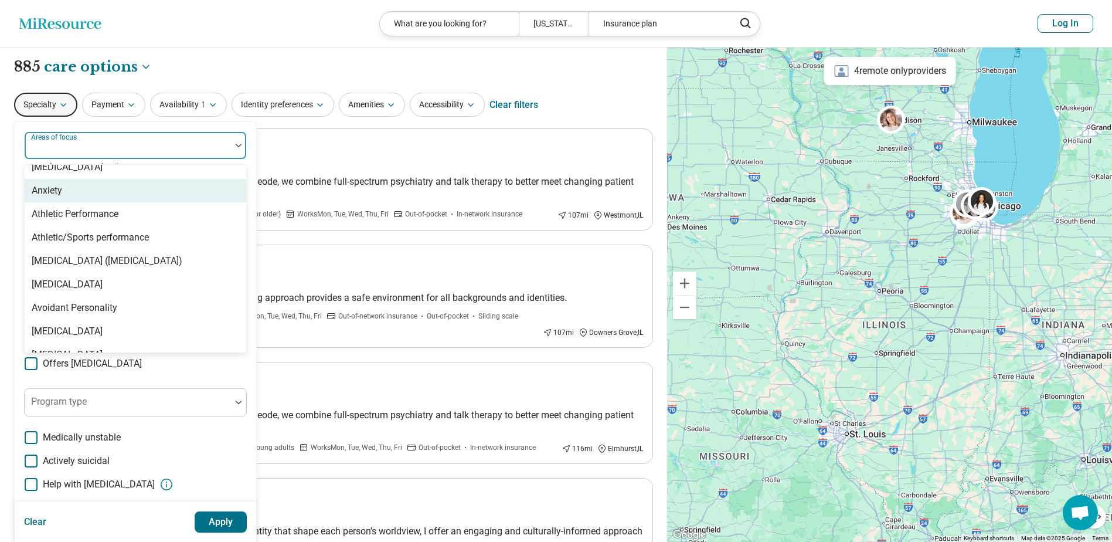
click at [57, 192] on div "Anxiety" at bounding box center [47, 191] width 30 height 14
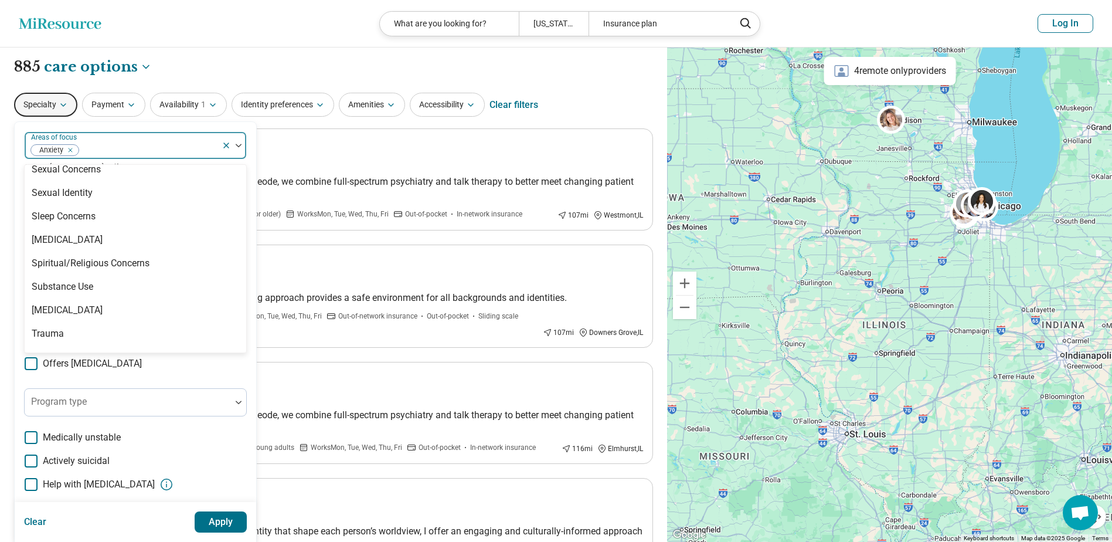
scroll to position [2167, 0]
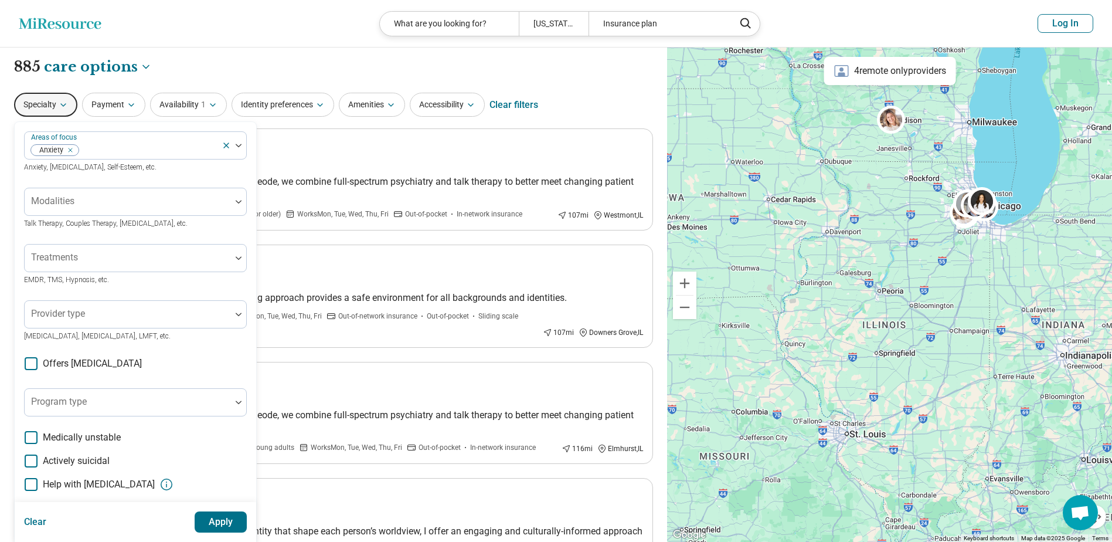
click at [211, 359] on div "Areas of focus Anxiety Anxiety, [MEDICAL_DATA], Self-Esteem, etc. Modalities Ta…" at bounding box center [135, 360] width 223 height 459
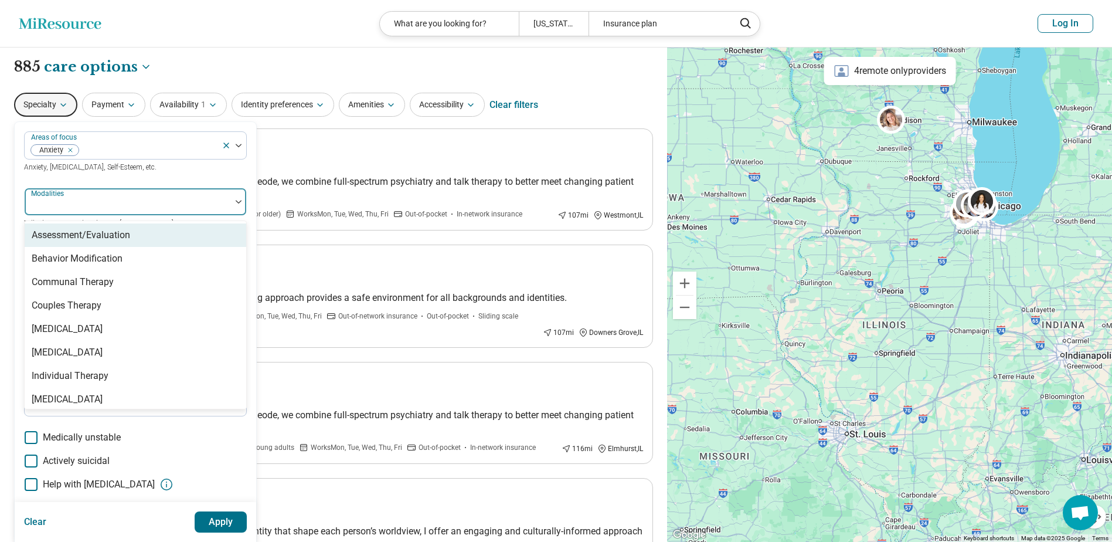
click at [236, 195] on div at bounding box center [238, 201] width 15 height 27
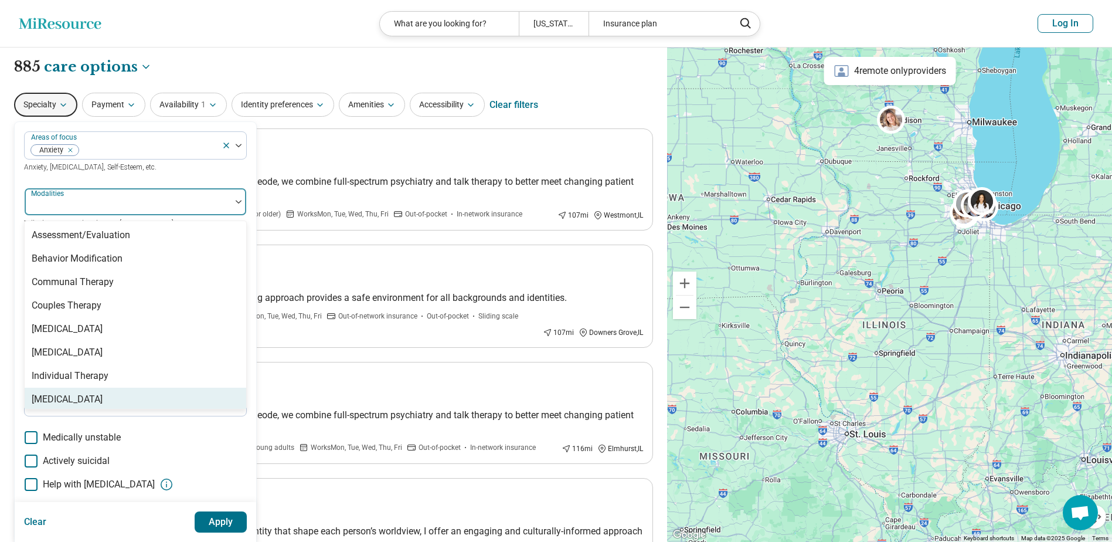
scroll to position [5, 0]
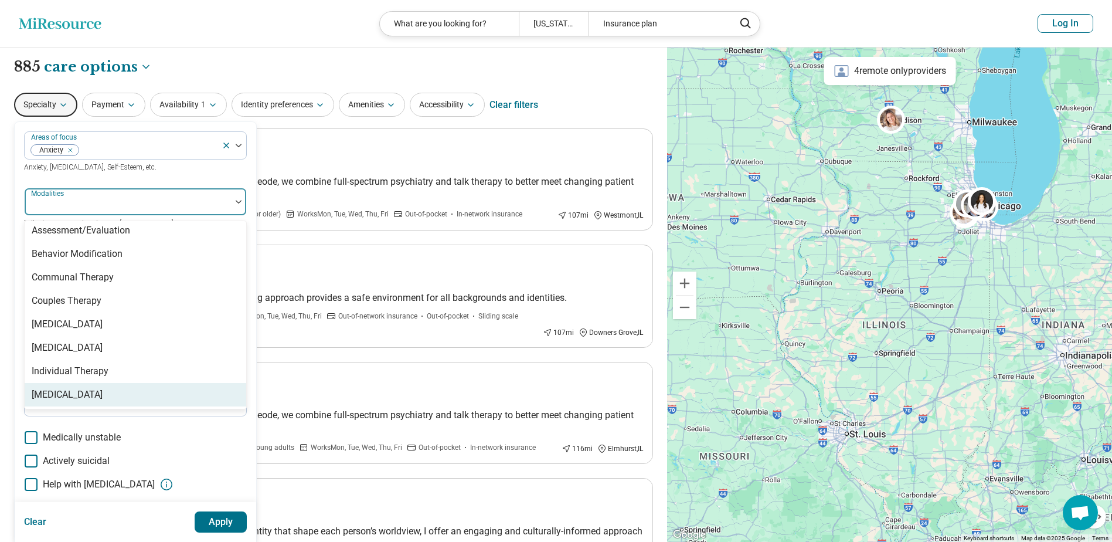
click at [103, 388] on div "[MEDICAL_DATA]" at bounding box center [67, 395] width 71 height 14
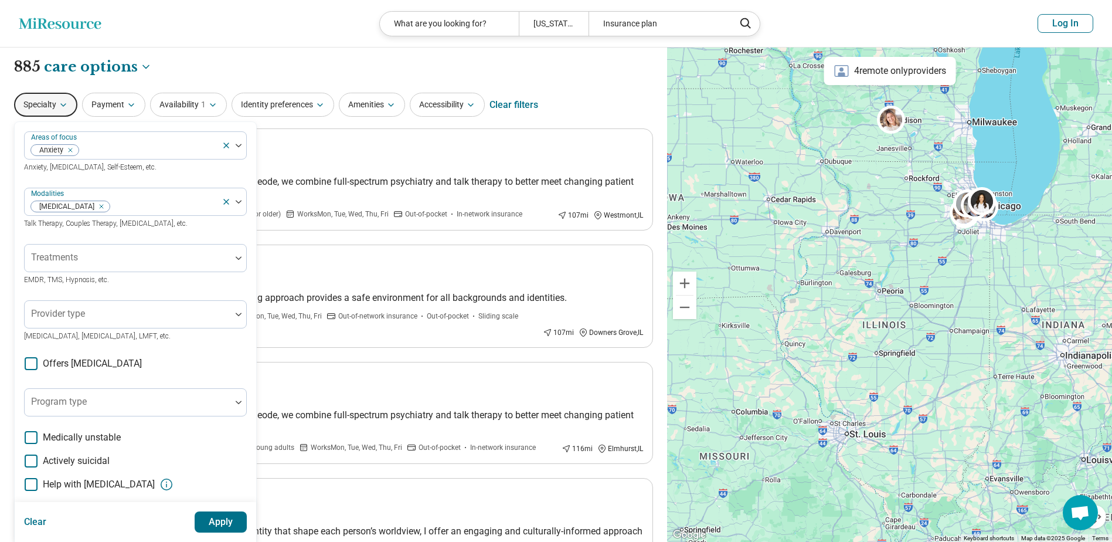
click at [161, 169] on div "Areas of focus Anxiety Anxiety, [MEDICAL_DATA], Self-Esteem, etc." at bounding box center [135, 152] width 223 height 42
click at [34, 364] on icon at bounding box center [31, 363] width 13 height 13
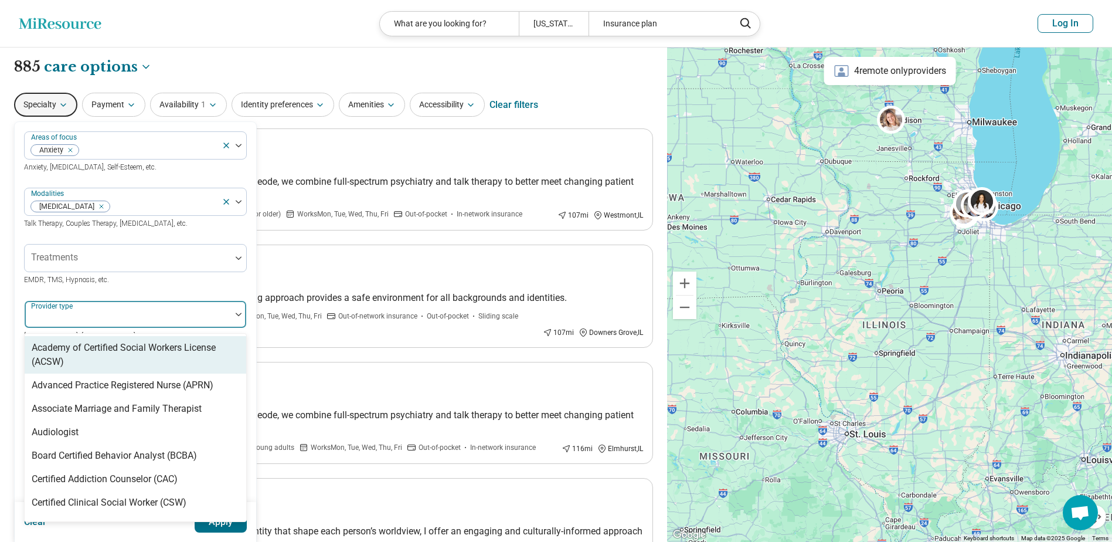
click at [240, 313] on img at bounding box center [239, 315] width 6 height 4
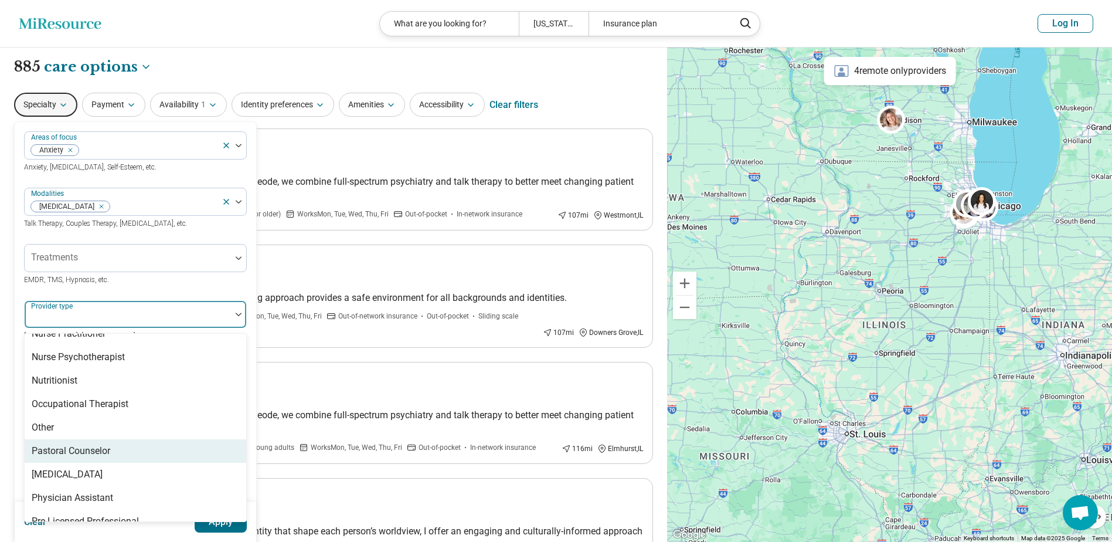
scroll to position [1255, 0]
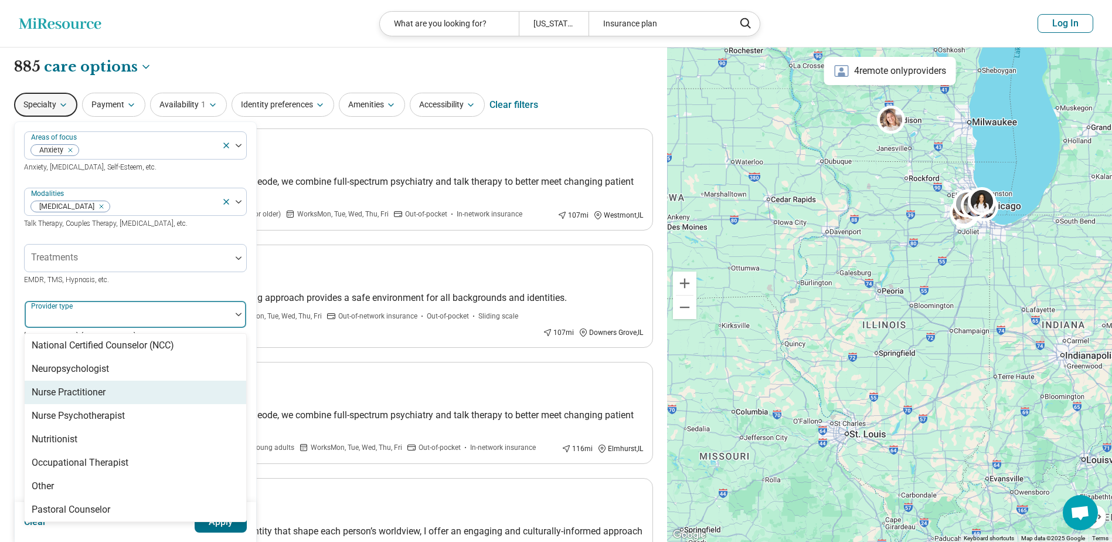
click at [84, 385] on div "Nurse Practitioner" at bounding box center [69, 392] width 74 height 14
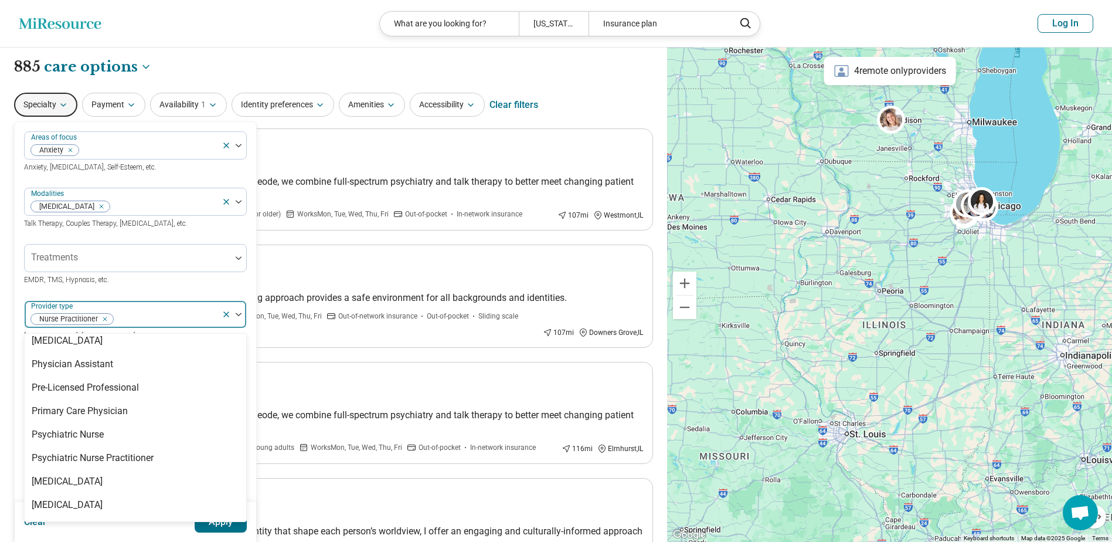
scroll to position [1431, 0]
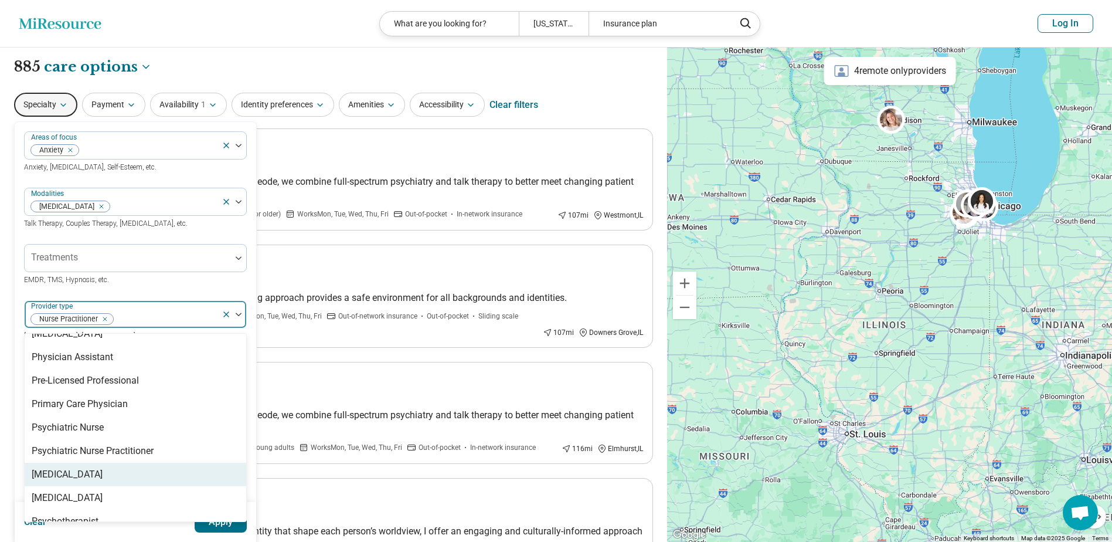
click at [96, 463] on div "[MEDICAL_DATA]" at bounding box center [136, 474] width 222 height 23
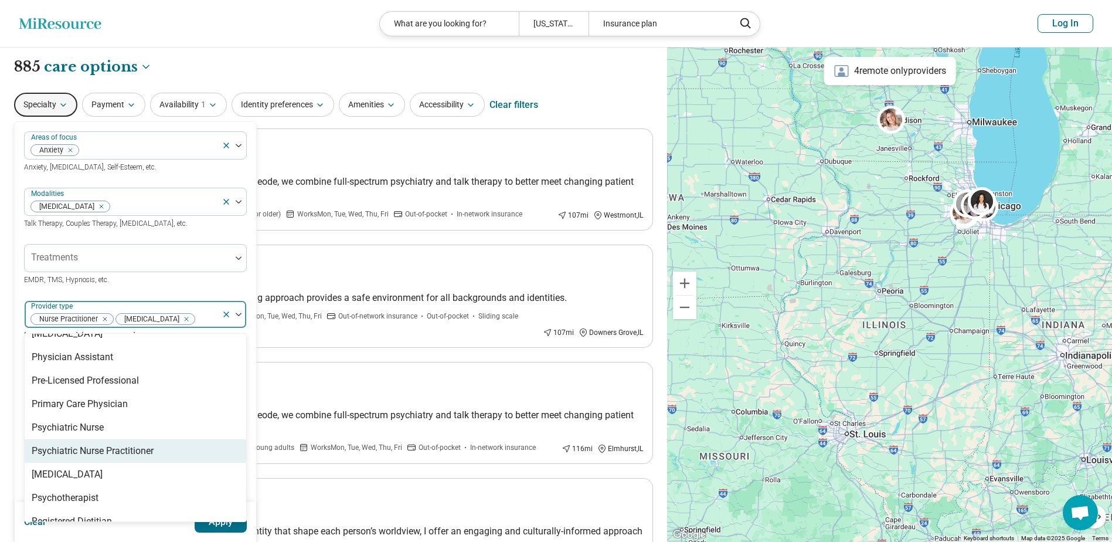
click at [111, 444] on div "Psychiatric Nurse Practitioner" at bounding box center [93, 451] width 122 height 14
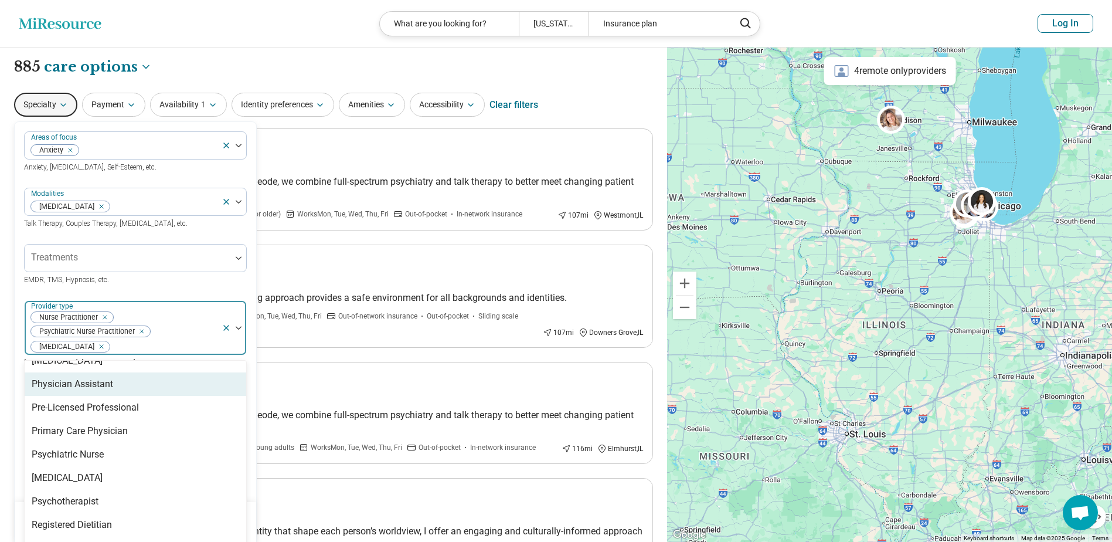
click at [253, 351] on div "Areas of focus Anxiety Anxiety, [MEDICAL_DATA], Self-Esteem, etc. Modalities [M…" at bounding box center [136, 374] width 242 height 504
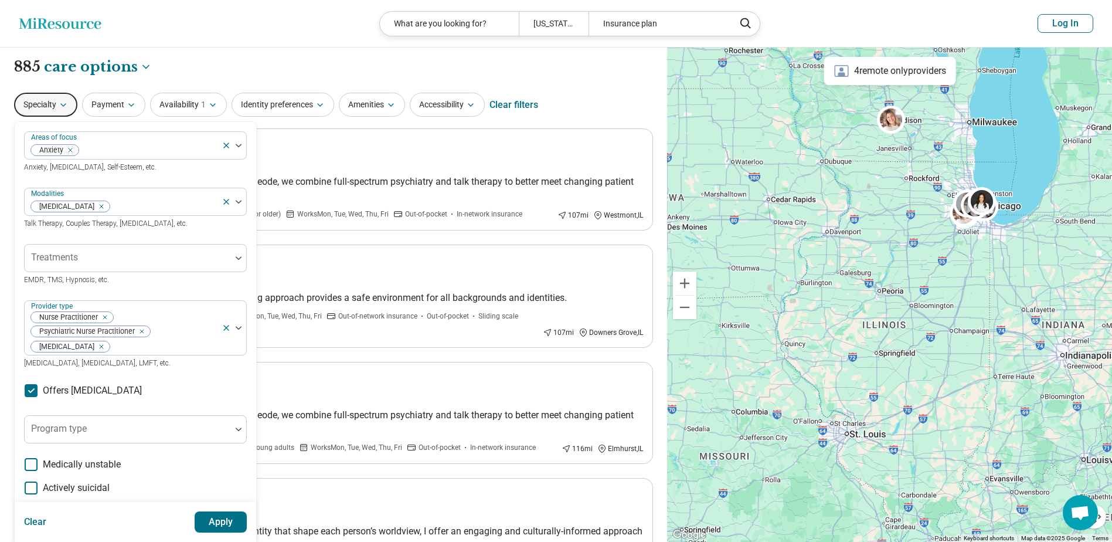
click at [223, 515] on button "Apply" at bounding box center [221, 521] width 53 height 21
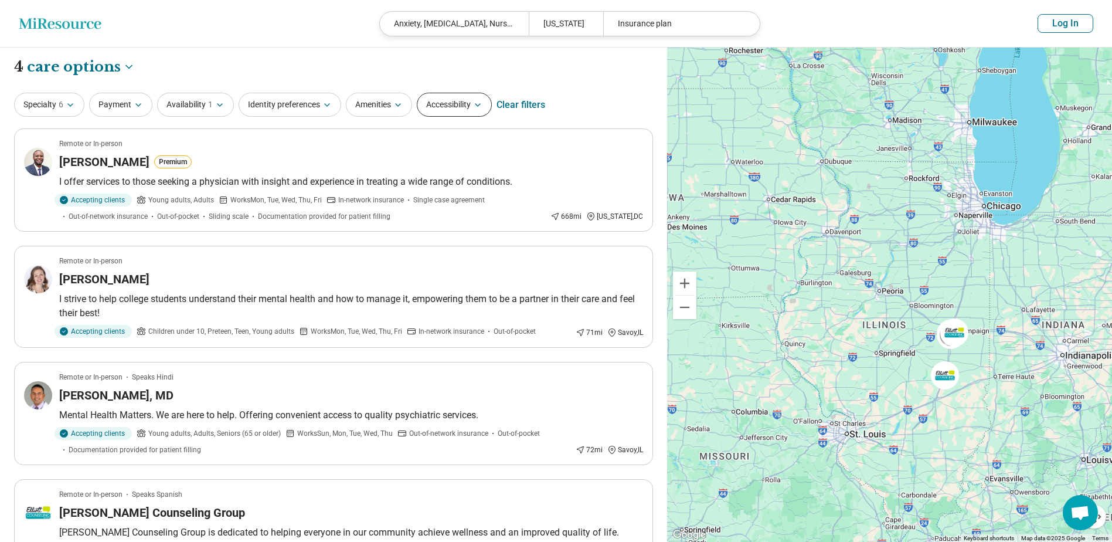
click at [472, 103] on button "Accessibility" at bounding box center [454, 105] width 75 height 24
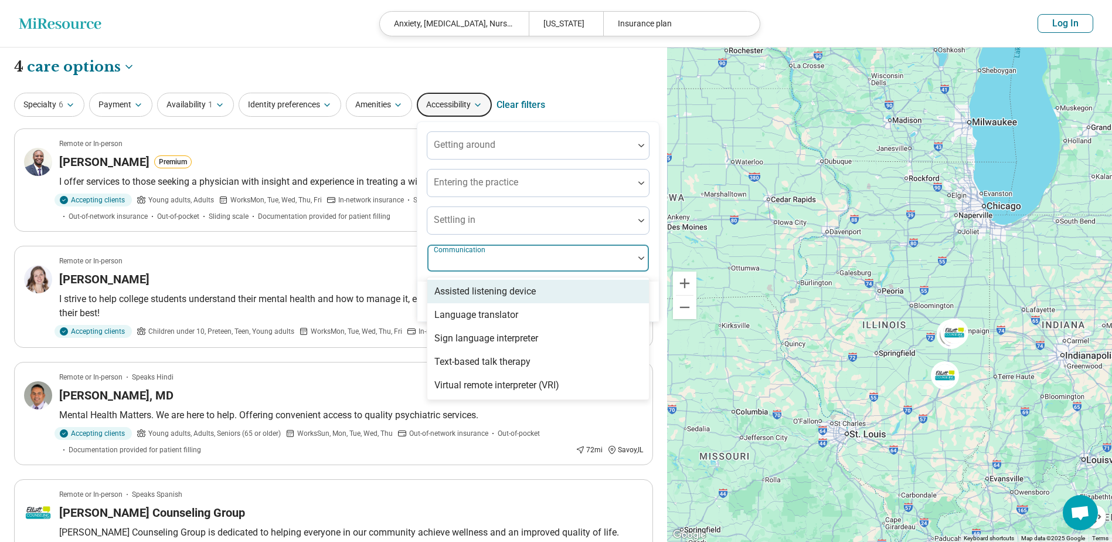
click at [643, 260] on div at bounding box center [641, 258] width 15 height 27
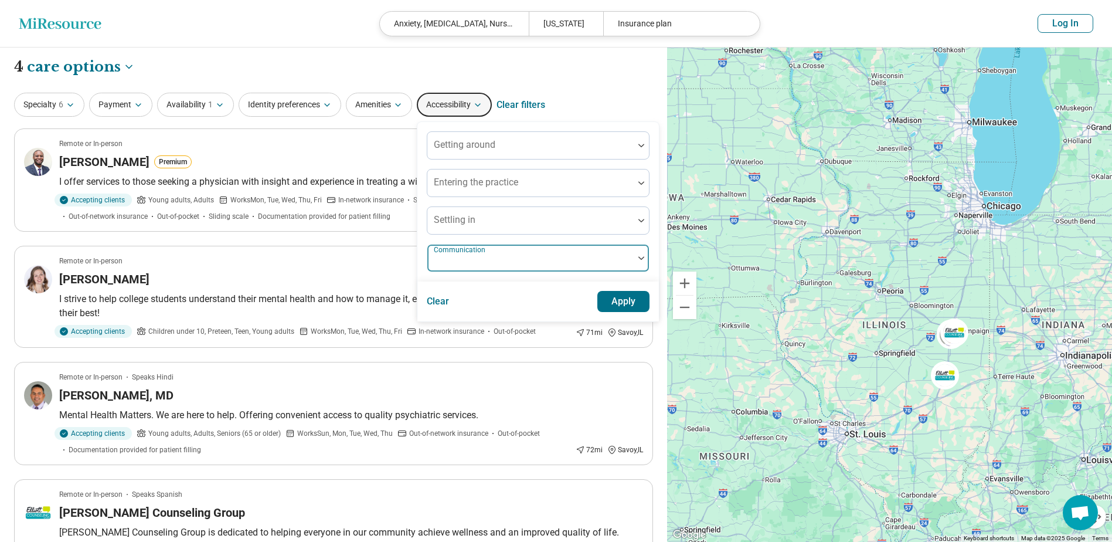
click at [643, 260] on div at bounding box center [641, 258] width 15 height 27
click at [400, 109] on icon "button" at bounding box center [397, 104] width 9 height 9
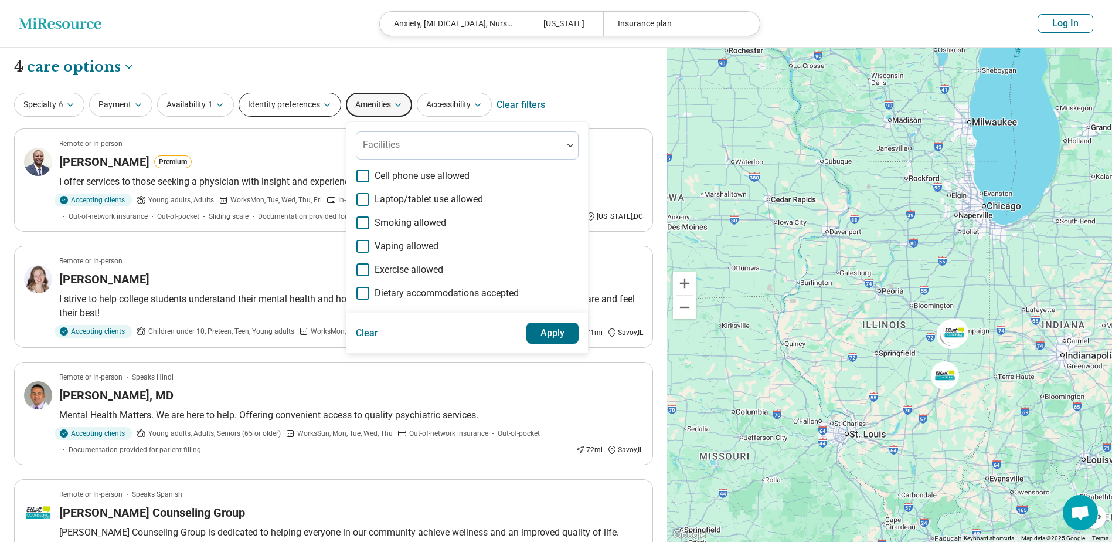
click at [329, 111] on button "Identity preferences" at bounding box center [290, 105] width 103 height 24
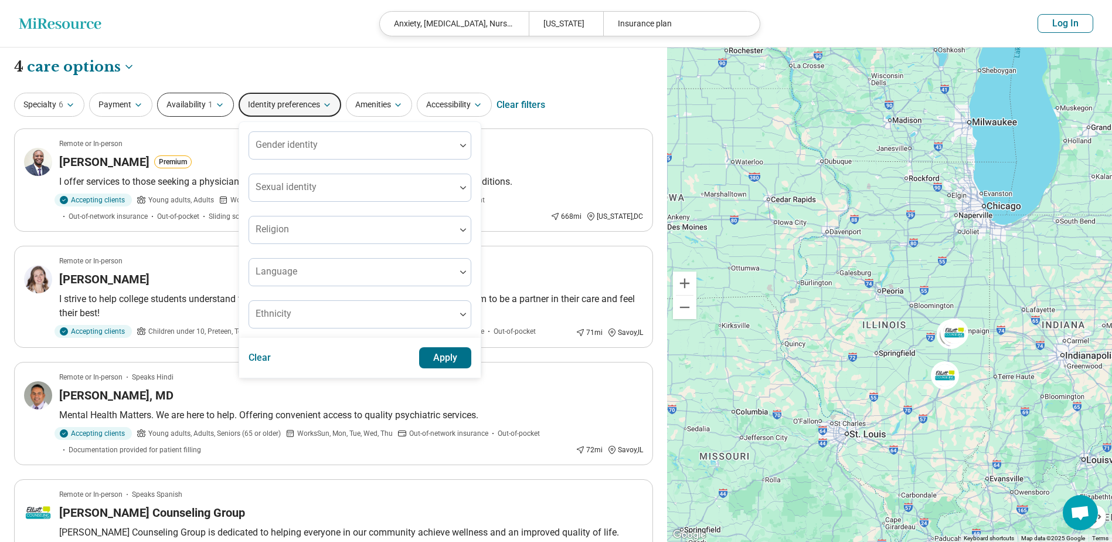
click at [206, 110] on button "Availability 1" at bounding box center [195, 105] width 77 height 24
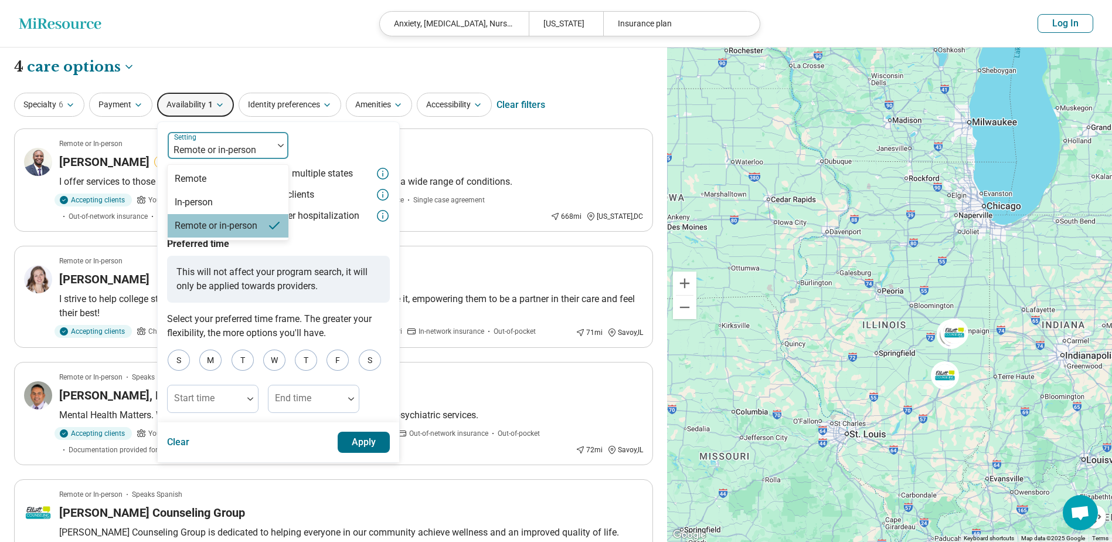
click at [279, 144] on img at bounding box center [281, 146] width 6 height 4
click at [222, 177] on div "Remote" at bounding box center [228, 178] width 121 height 23
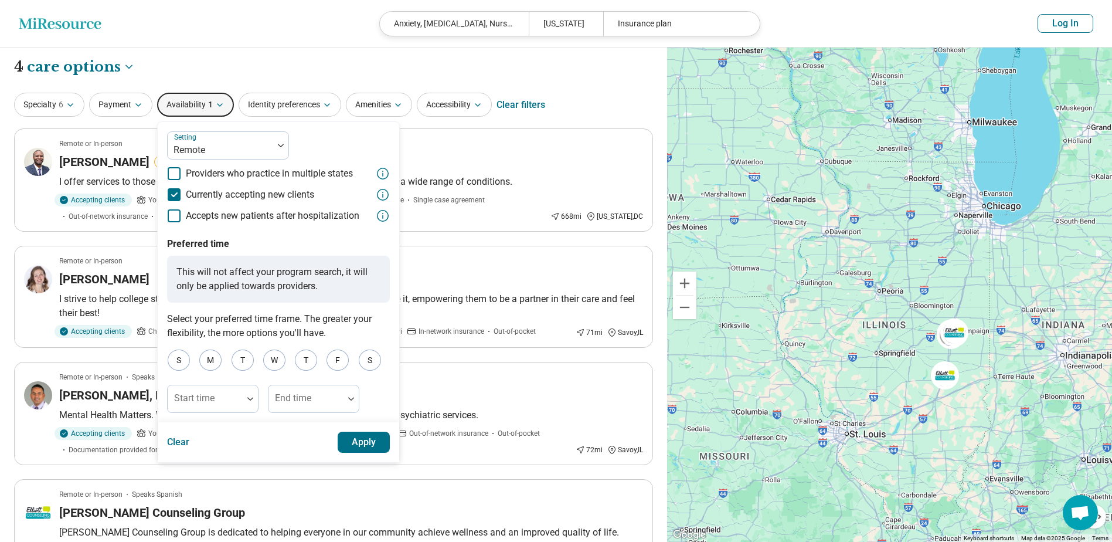
click at [364, 444] on button "Apply" at bounding box center [364, 442] width 53 height 21
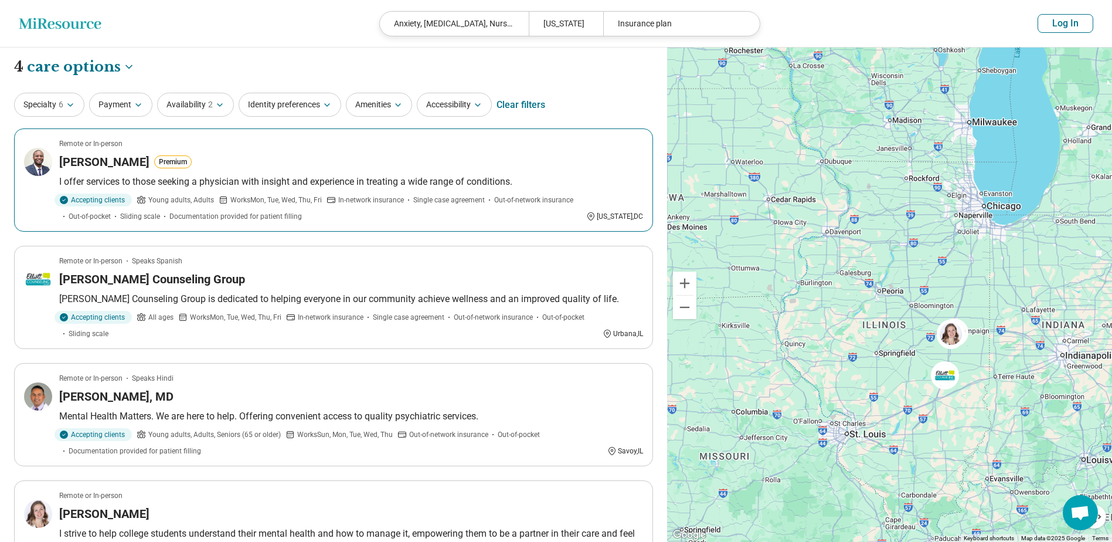
click at [96, 162] on h3 "[PERSON_NAME]" at bounding box center [104, 162] width 90 height 16
click at [137, 103] on icon "button" at bounding box center [138, 104] width 9 height 9
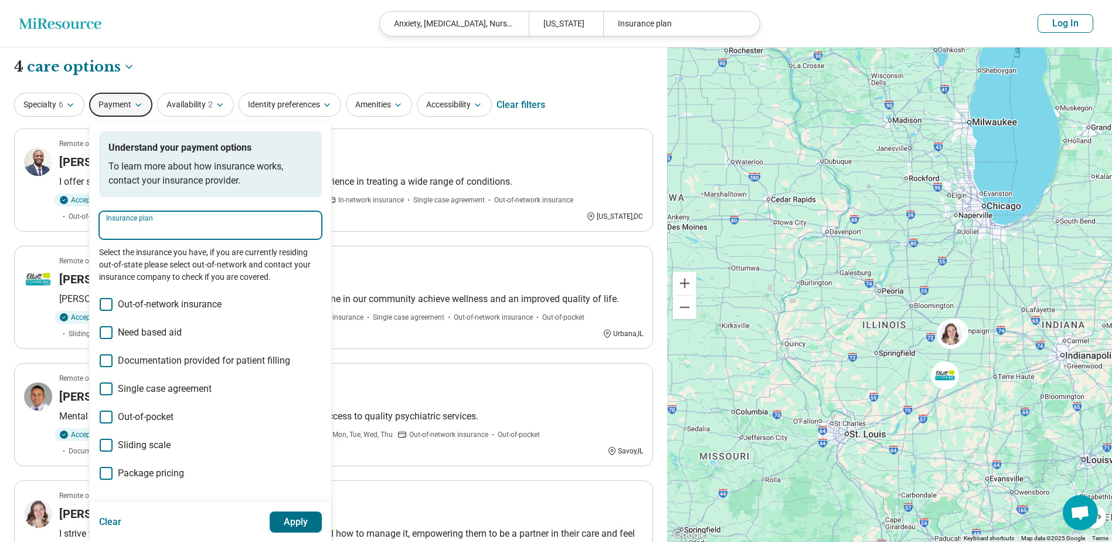
click at [263, 232] on input "Insurance plan" at bounding box center [210, 229] width 209 height 14
type input "******"
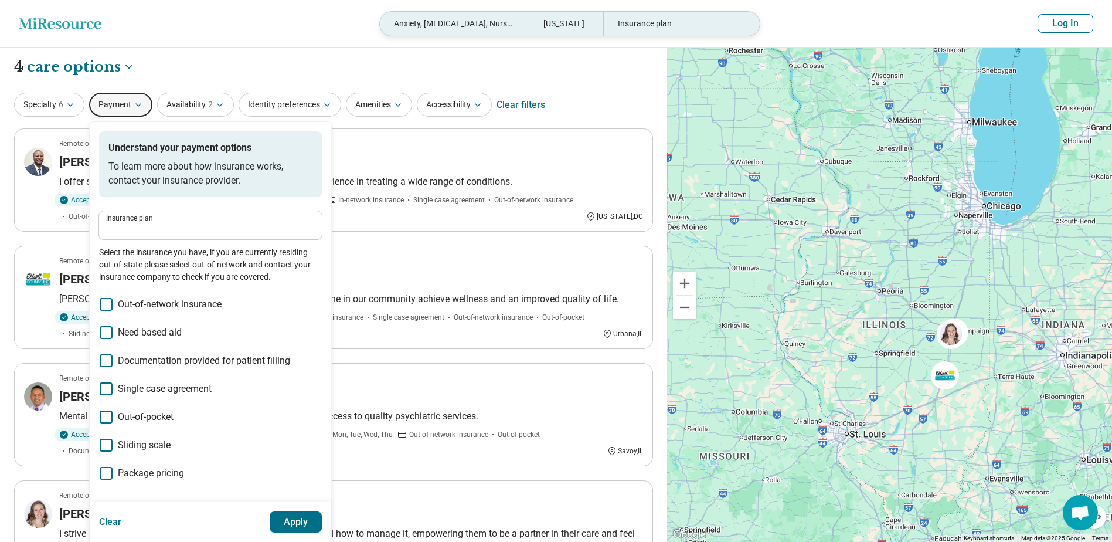
click at [661, 27] on div "Insurance plan" at bounding box center [677, 24] width 149 height 24
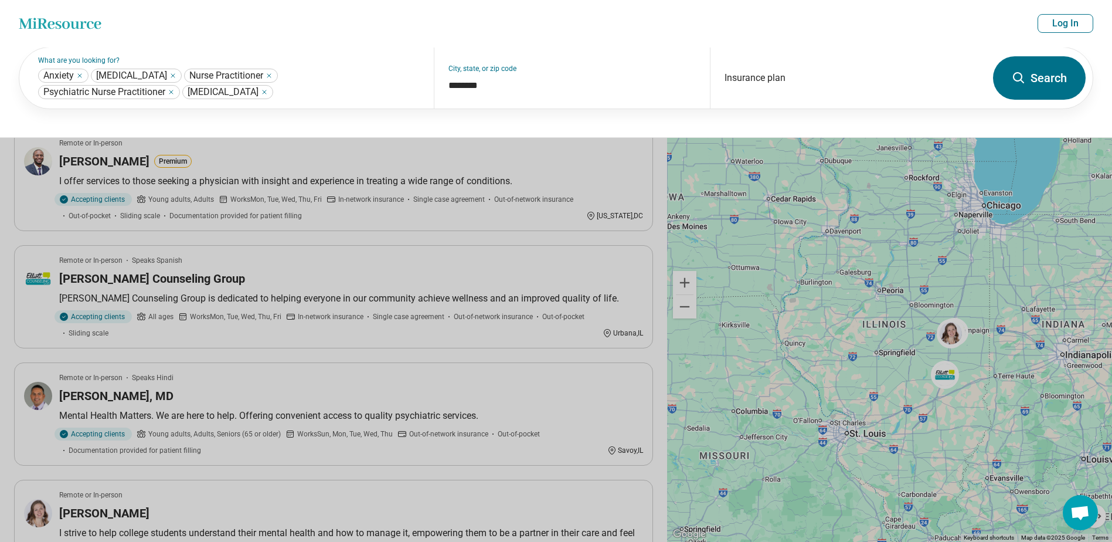
click at [565, 152] on button at bounding box center [556, 271] width 1112 height 542
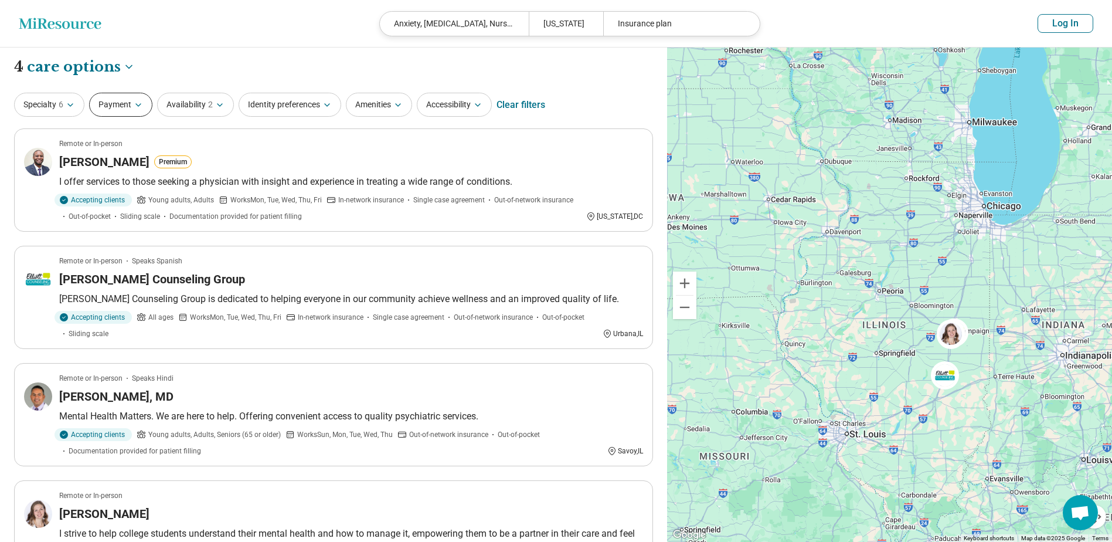
click at [128, 108] on button "Payment" at bounding box center [120, 105] width 63 height 24
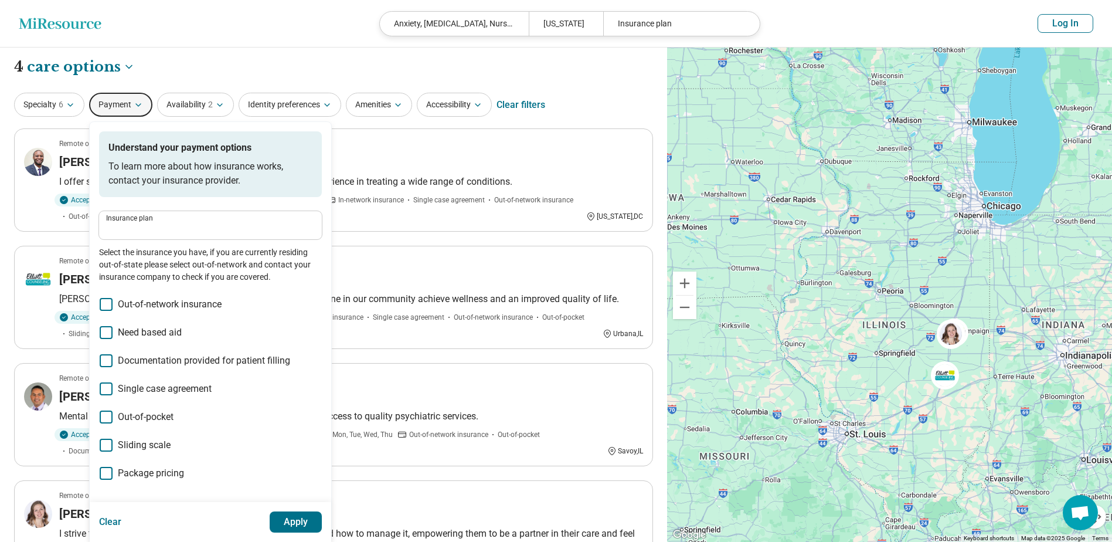
click at [164, 219] on label "Insurance plan" at bounding box center [210, 218] width 209 height 7
click at [164, 222] on input "Insurance plan" at bounding box center [210, 229] width 209 height 14
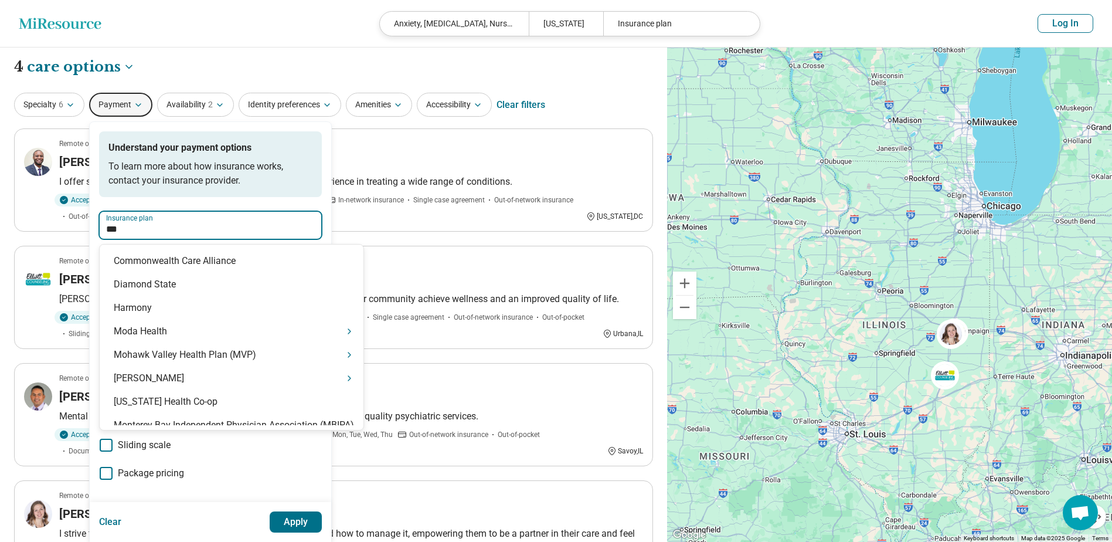
type input "****"
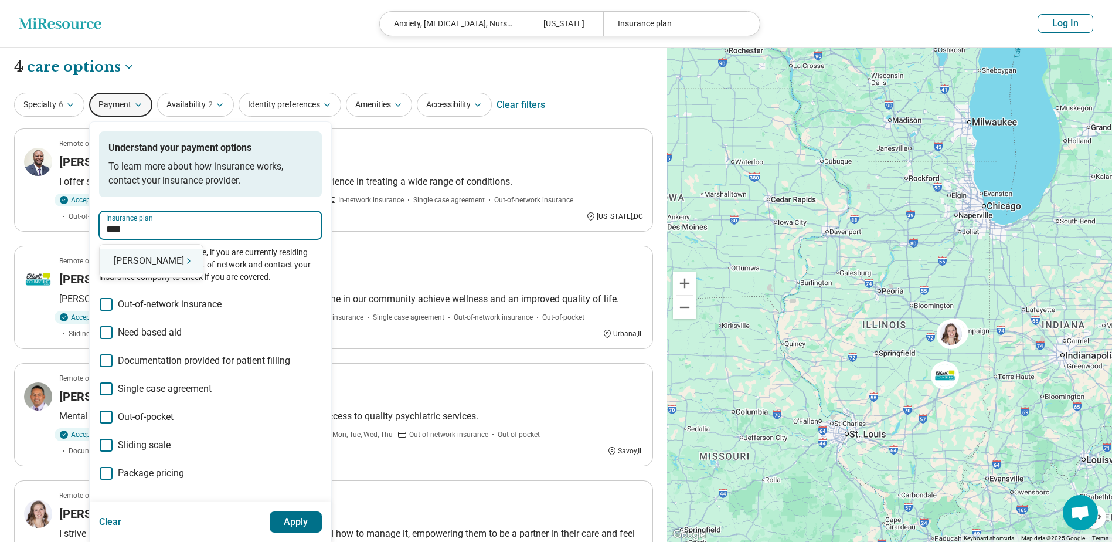
click at [139, 262] on div "[PERSON_NAME]" at bounding box center [151, 260] width 103 height 23
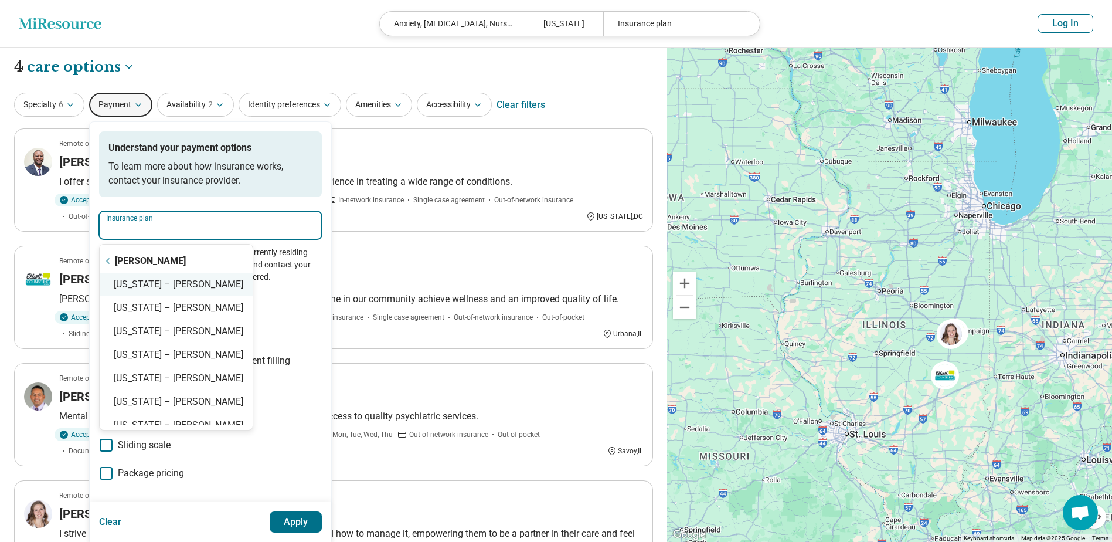
click at [152, 283] on div "[US_STATE] – [PERSON_NAME]" at bounding box center [176, 284] width 153 height 23
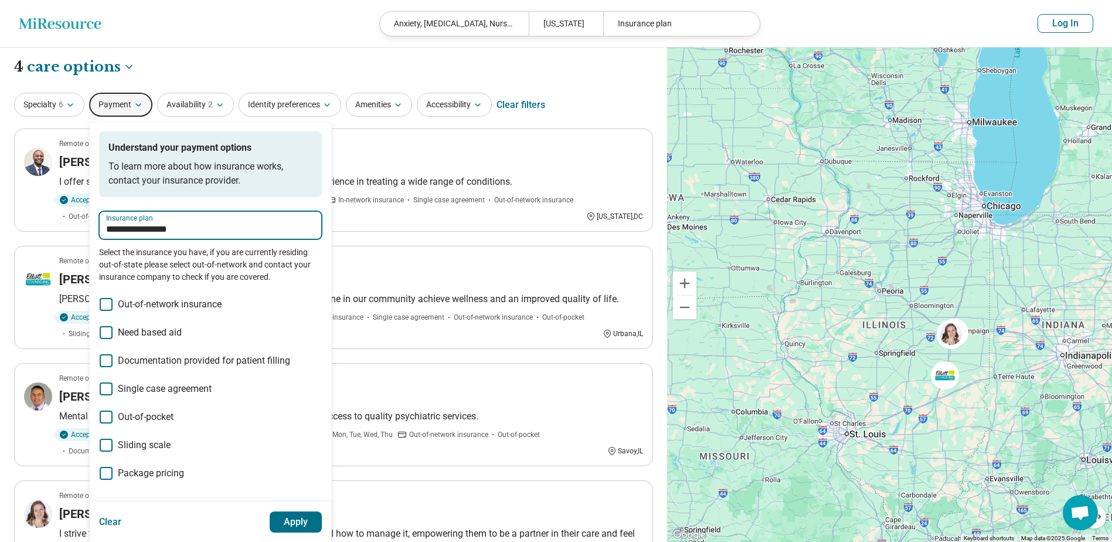
type input "**********"
click at [289, 523] on button "Apply" at bounding box center [296, 521] width 53 height 21
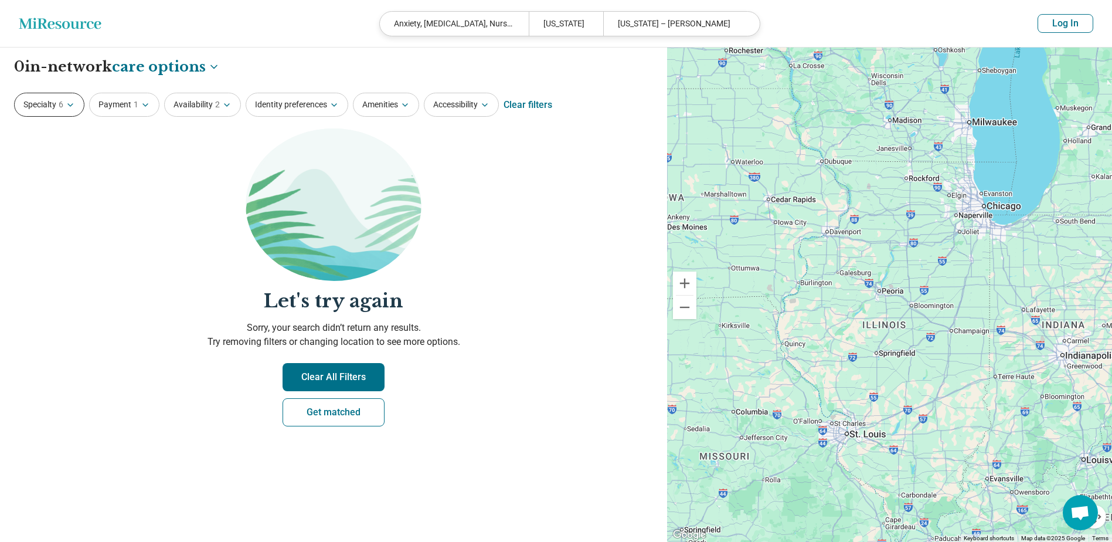
click at [67, 105] on icon "button" at bounding box center [70, 104] width 9 height 9
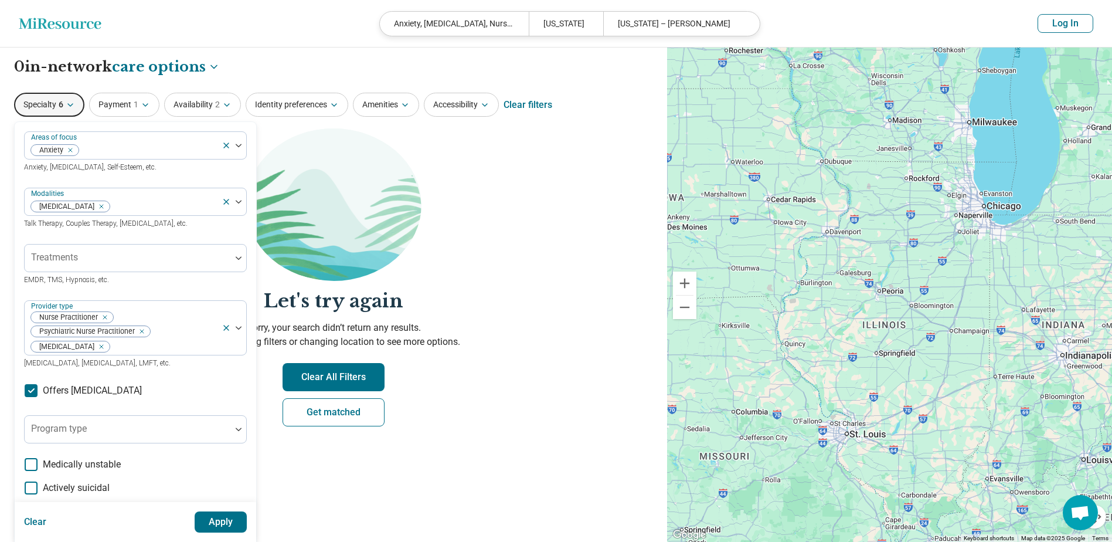
click at [528, 106] on div "Clear filters" at bounding box center [528, 105] width 49 height 28
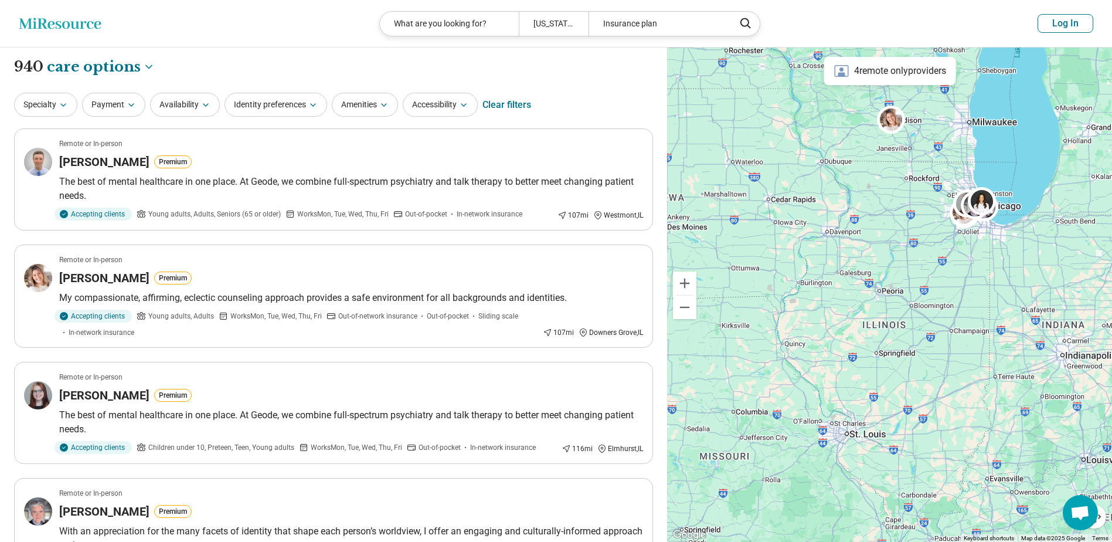
click at [473, 69] on div "**********" at bounding box center [333, 67] width 639 height 20
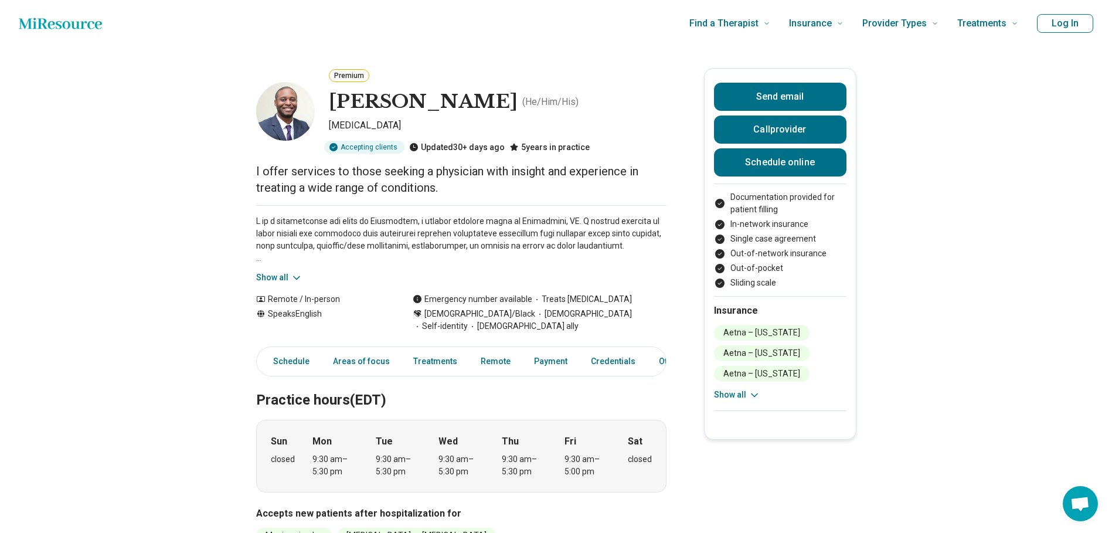
click at [751, 395] on button "Show all" at bounding box center [737, 395] width 46 height 12
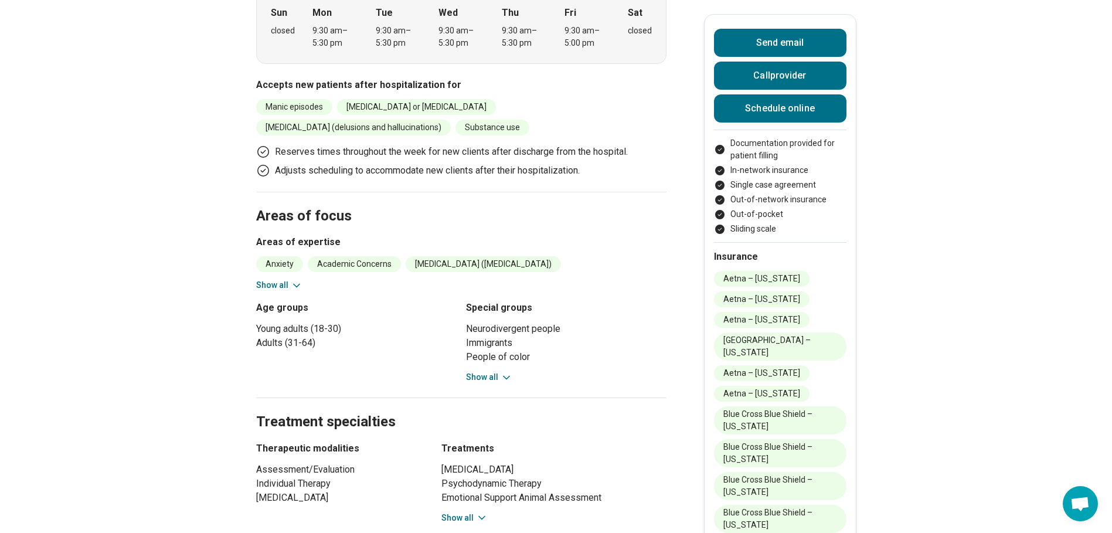
scroll to position [411, 0]
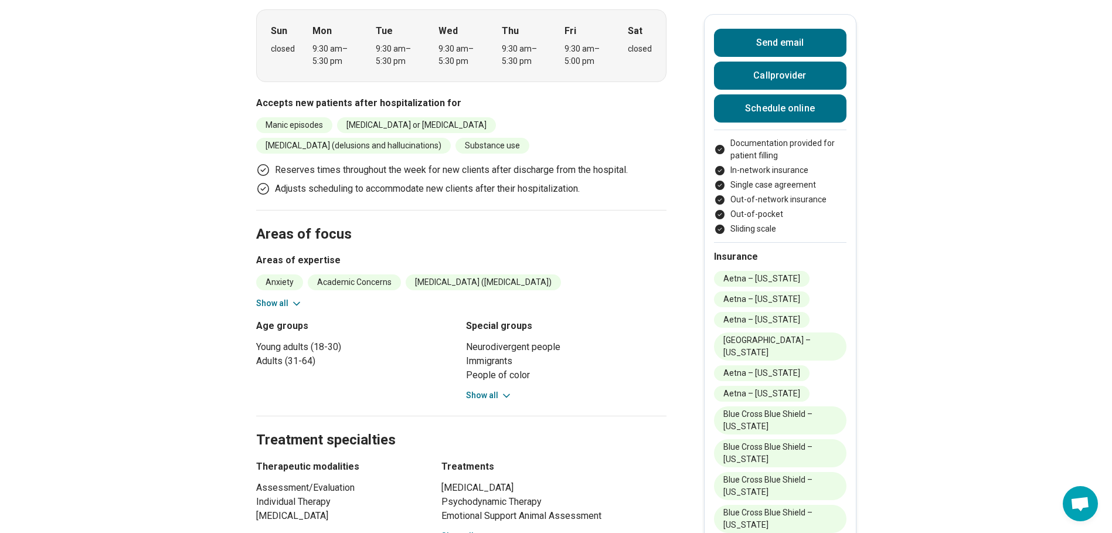
click at [854, 269] on div "Send email Call provider Schedule online Documentation provided for patient fil…" at bounding box center [780, 516] width 152 height 1004
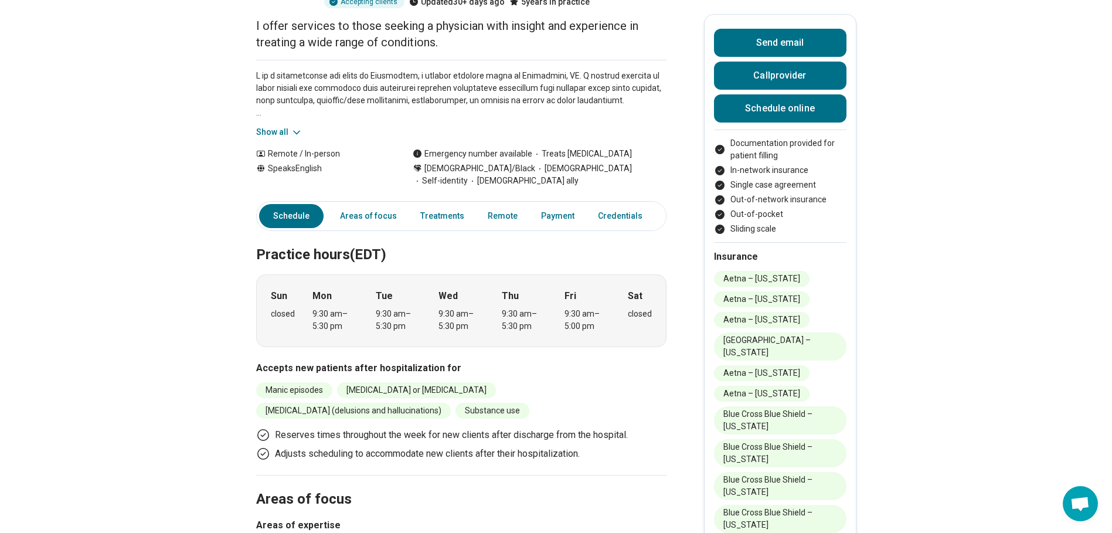
scroll to position [0, 0]
